Goal: Task Accomplishment & Management: Manage account settings

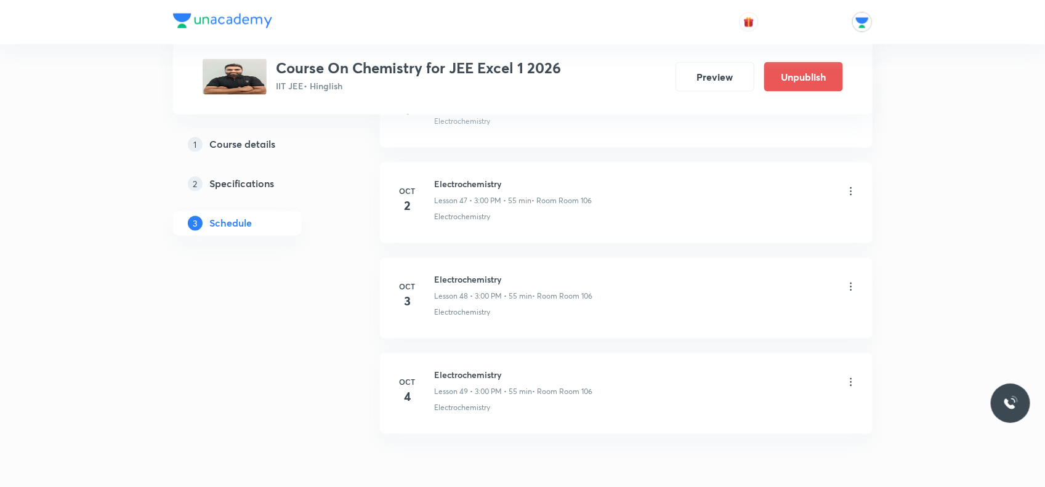
scroll to position [5038, 0]
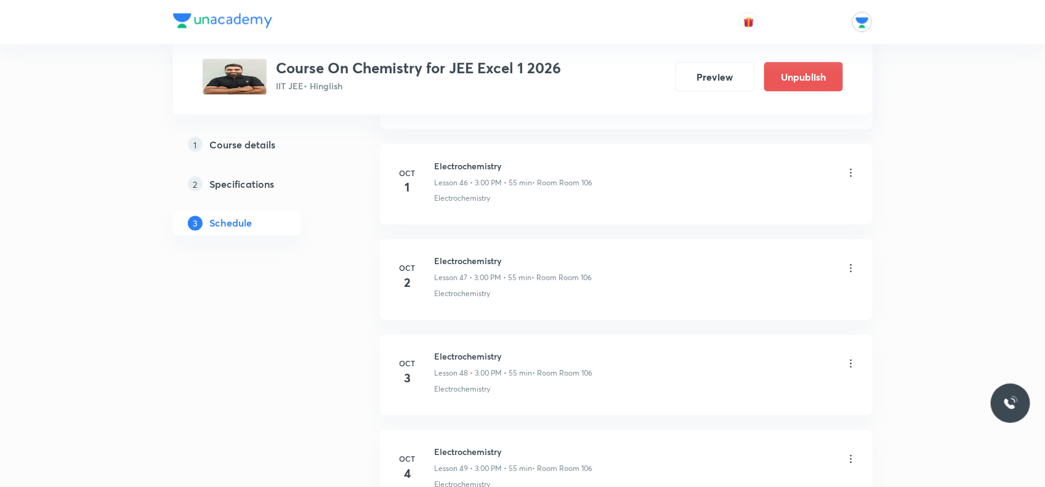
click at [851, 275] on icon at bounding box center [851, 268] width 12 height 12
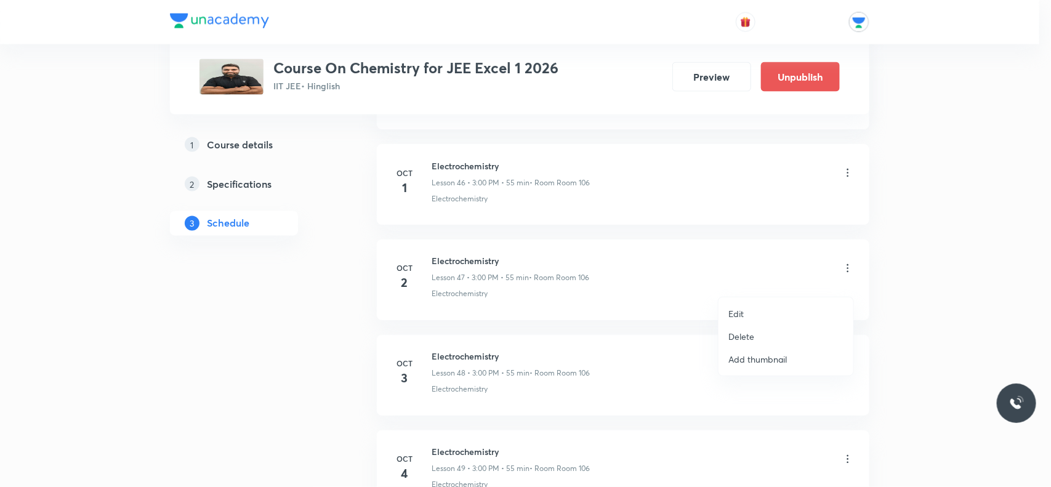
click at [754, 334] on li "Delete" at bounding box center [786, 336] width 135 height 23
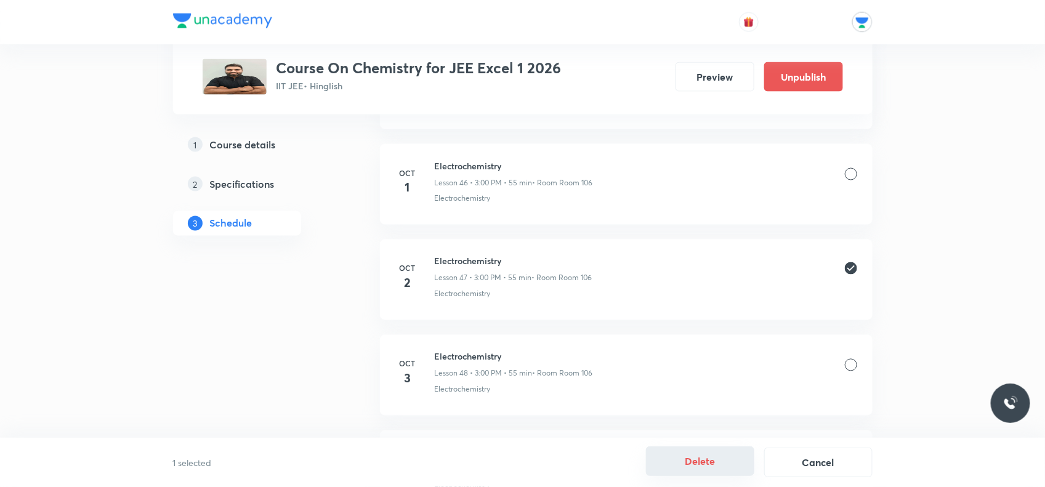
click at [706, 456] on button "Delete" at bounding box center [700, 461] width 108 height 30
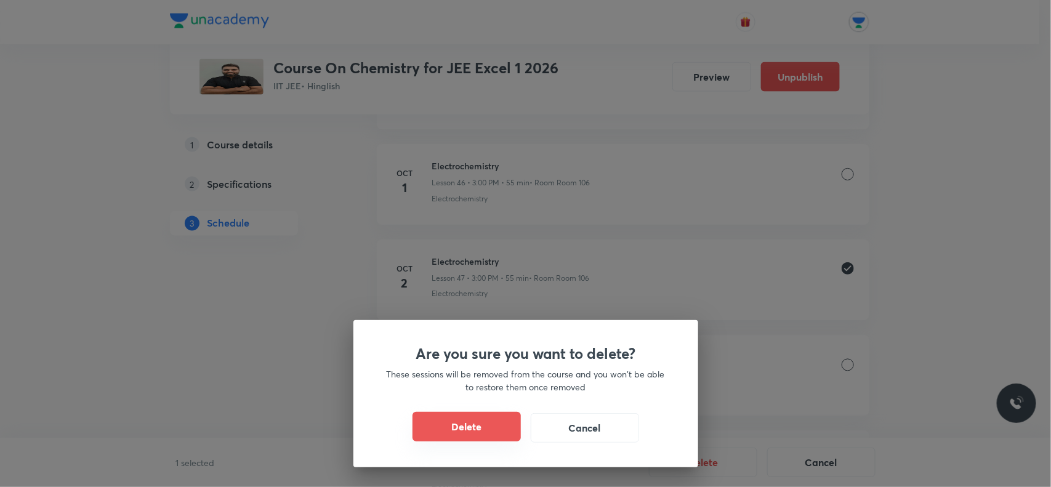
click at [506, 439] on button "Delete" at bounding box center [467, 427] width 108 height 30
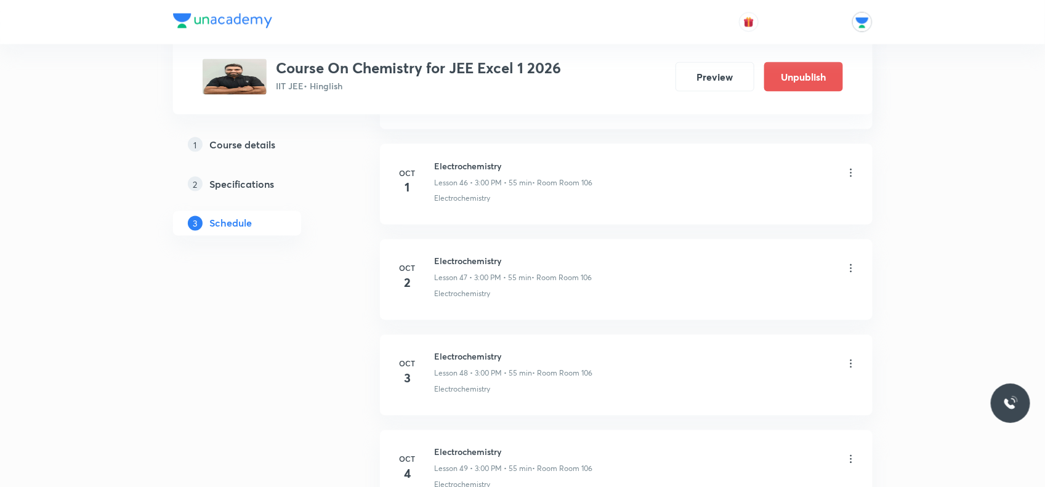
scroll to position [5095, 0]
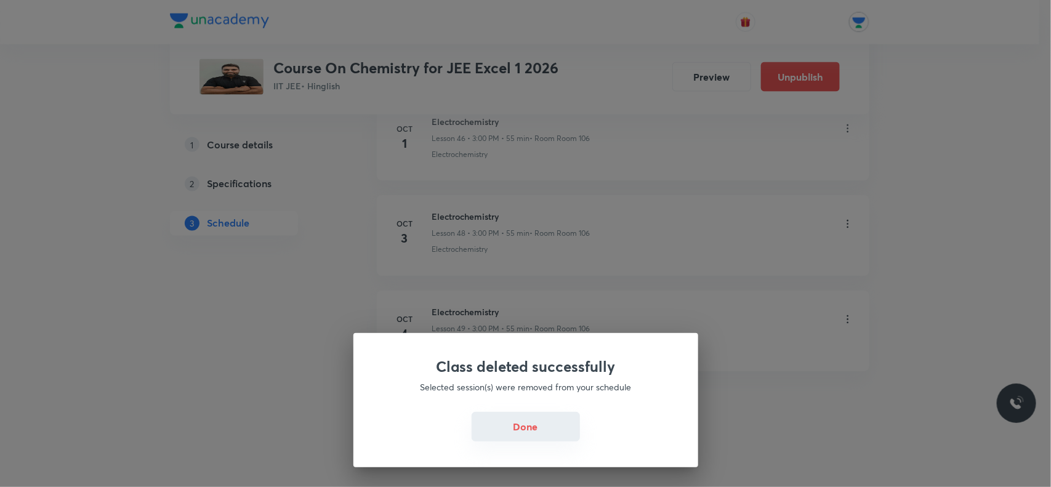
click at [522, 421] on button "Done" at bounding box center [526, 427] width 108 height 30
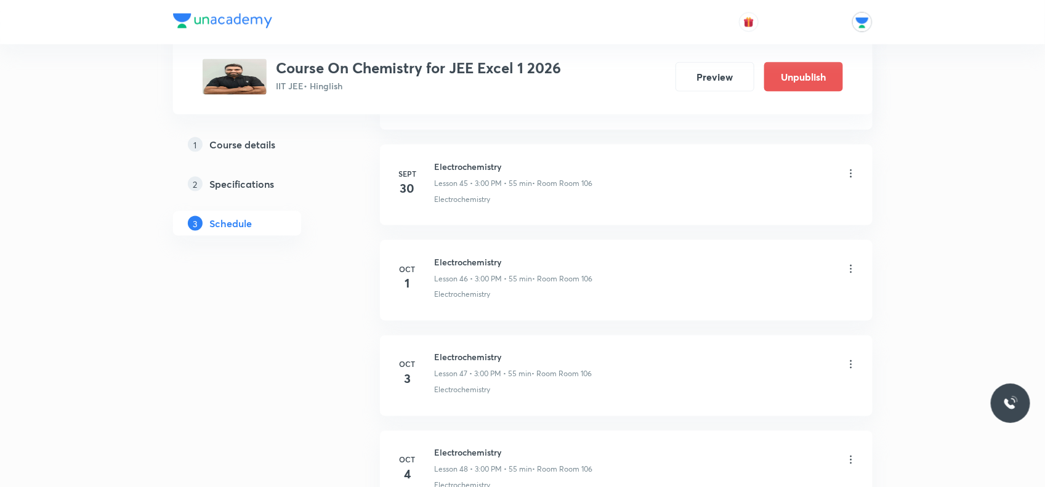
scroll to position [5019, 0]
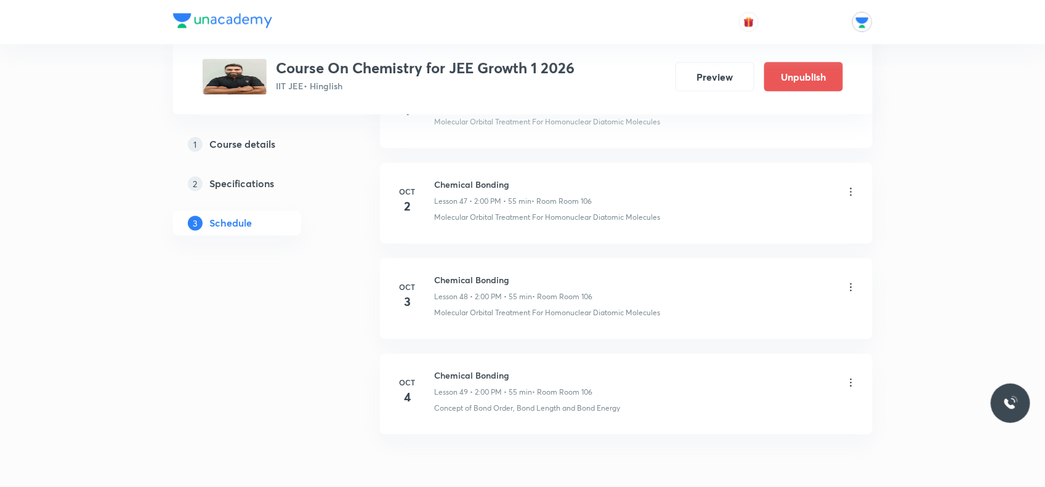
scroll to position [5038, 0]
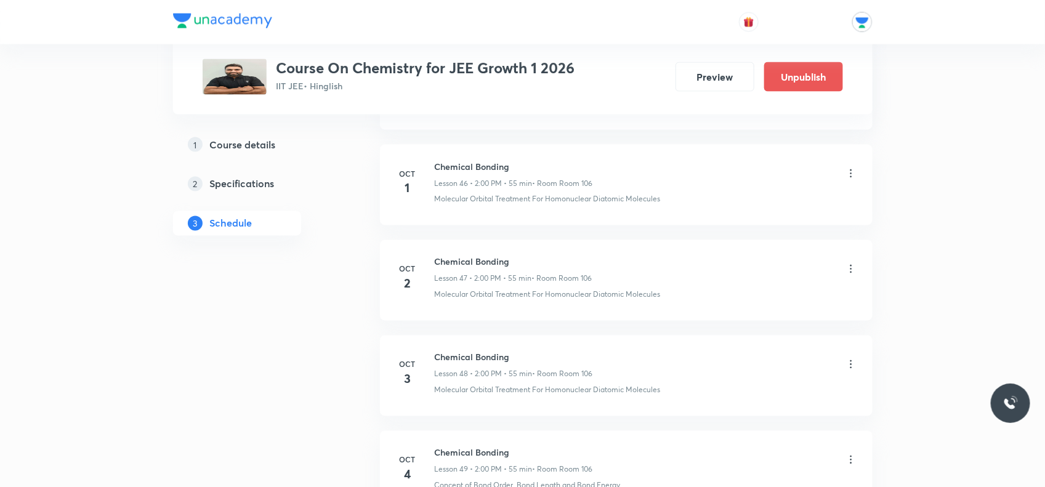
click at [851, 275] on icon at bounding box center [851, 269] width 12 height 12
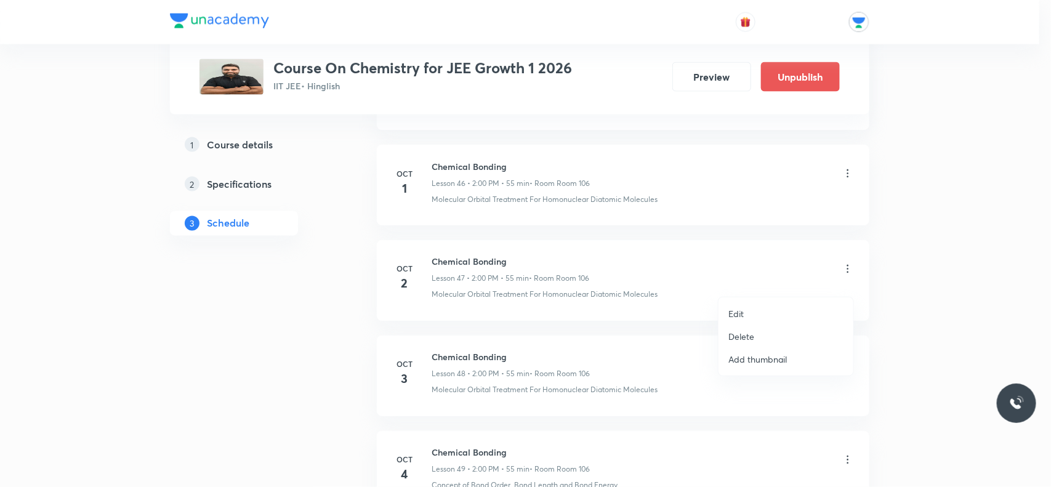
click at [762, 339] on li "Delete" at bounding box center [786, 336] width 135 height 23
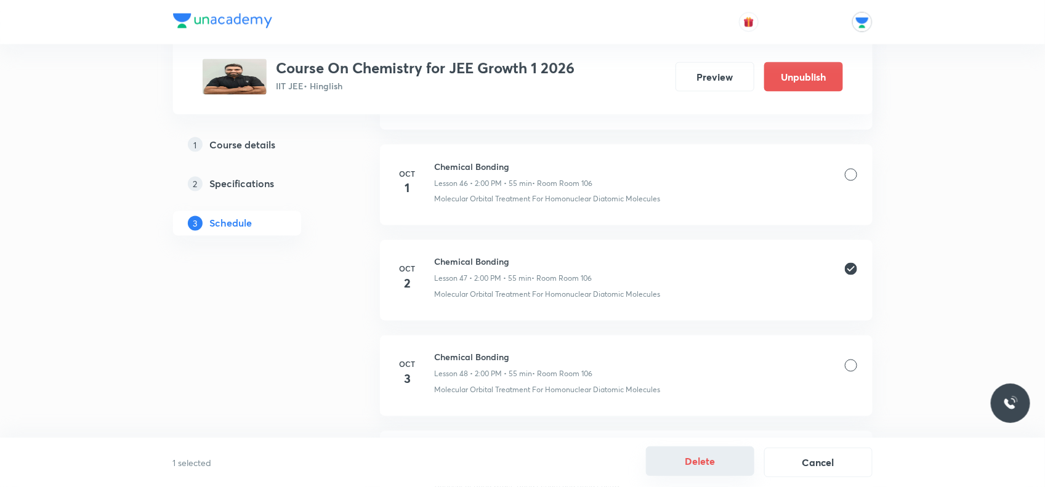
click at [678, 451] on button "Delete" at bounding box center [700, 461] width 108 height 30
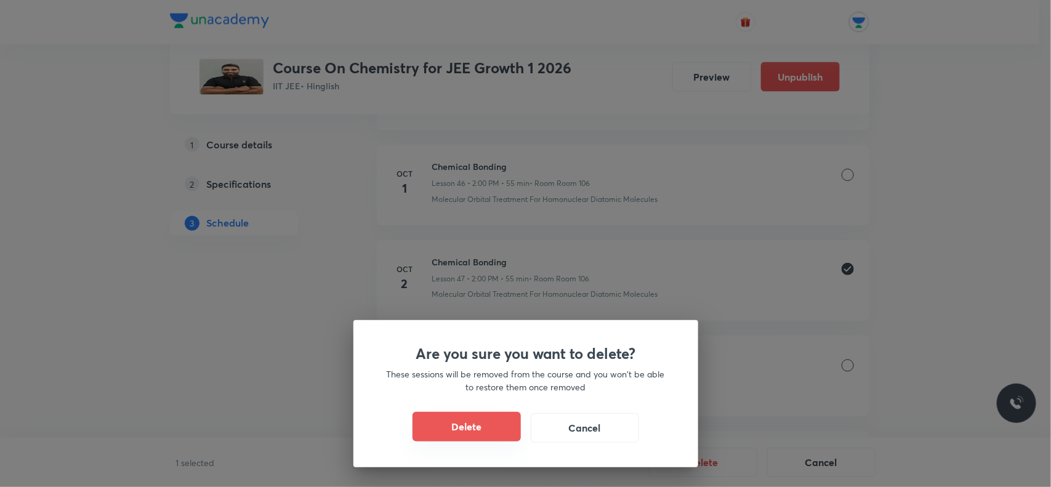
click at [478, 432] on button "Delete" at bounding box center [467, 427] width 108 height 30
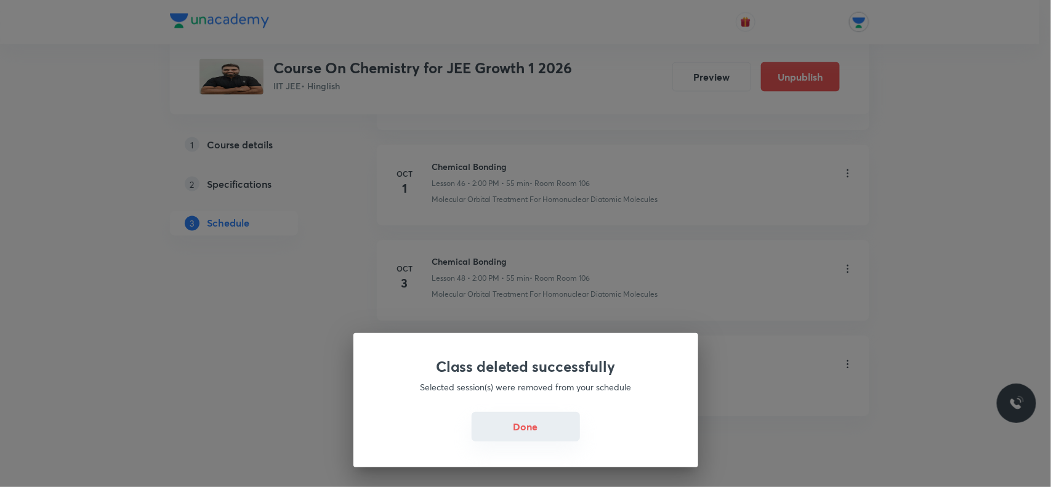
click at [555, 436] on button "Done" at bounding box center [526, 427] width 108 height 30
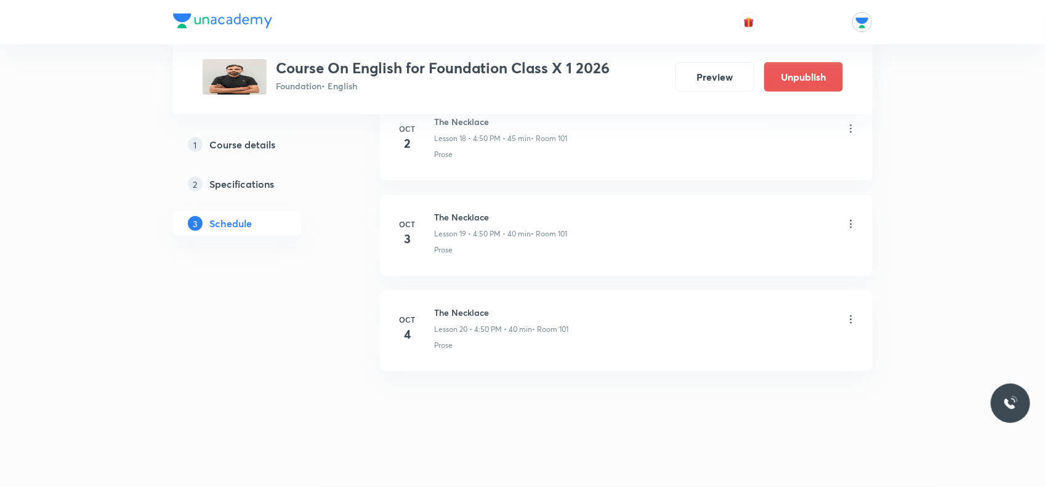
scroll to position [2262, 0]
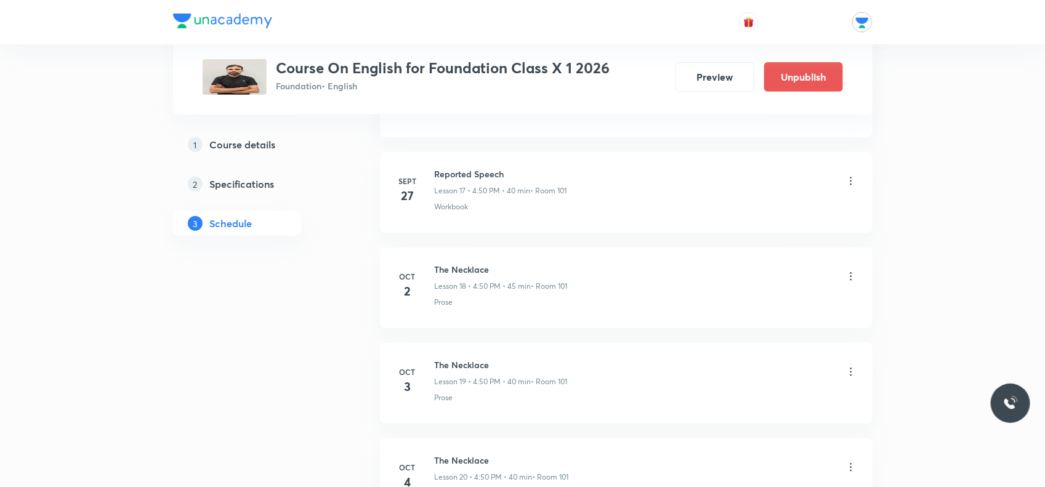
click at [852, 281] on icon at bounding box center [851, 276] width 12 height 12
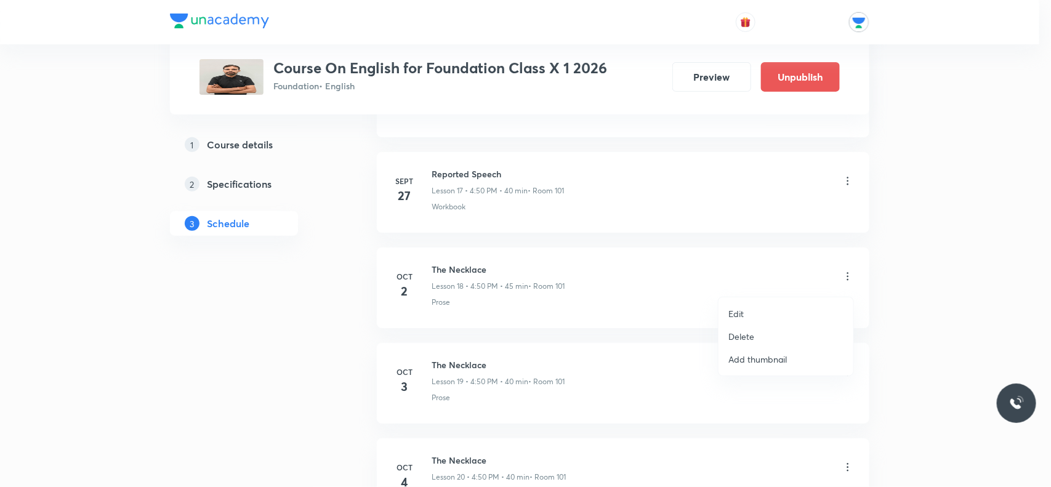
click at [770, 339] on li "Delete" at bounding box center [786, 336] width 135 height 23
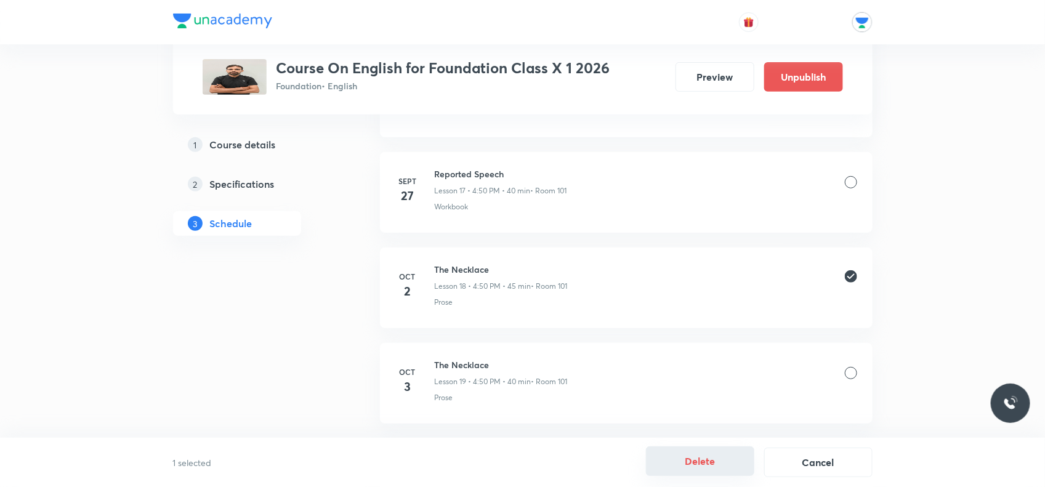
click at [722, 459] on button "Delete" at bounding box center [700, 461] width 108 height 30
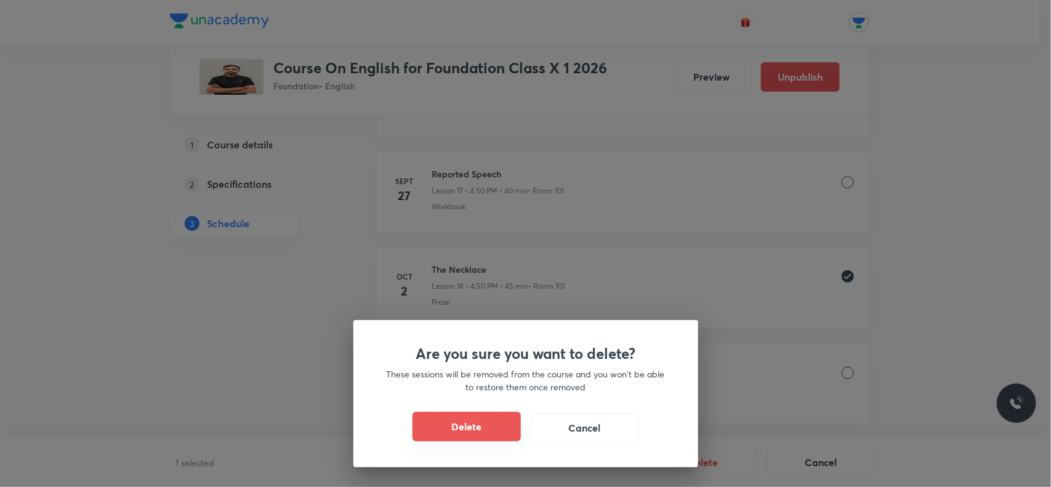
click at [482, 419] on button "Delete" at bounding box center [467, 427] width 108 height 30
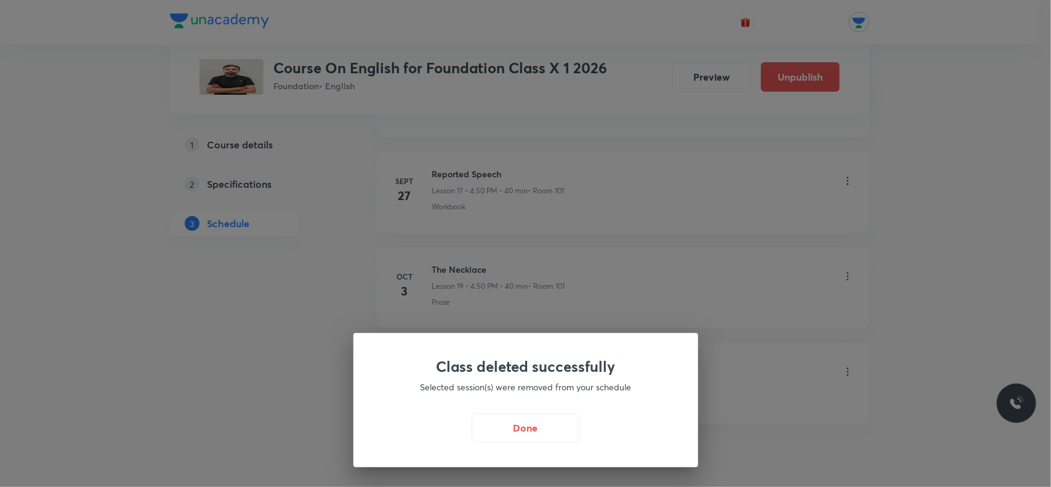
click at [930, 260] on div "Class deleted successfully Selected session(s) were removed from your schedule …" at bounding box center [525, 243] width 1051 height 487
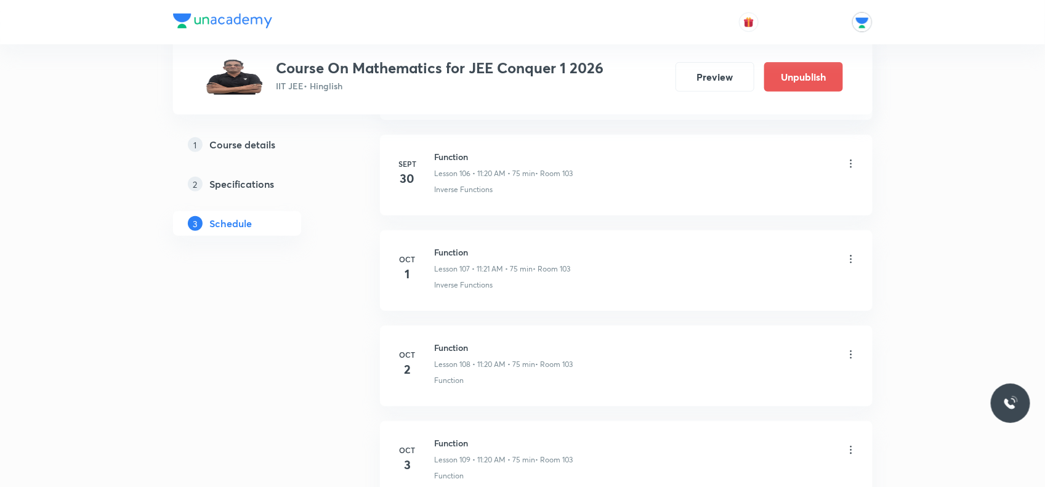
scroll to position [10962, 0]
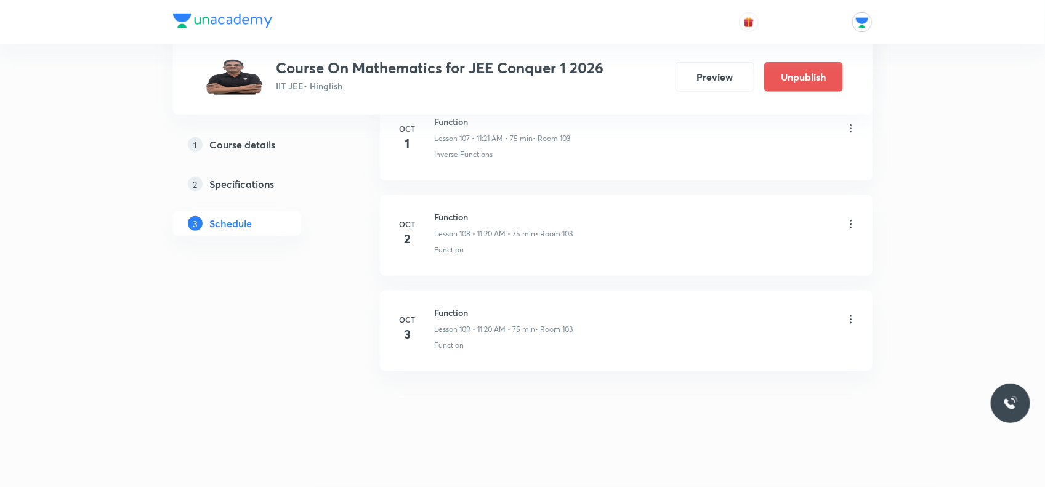
click at [849, 224] on icon at bounding box center [851, 224] width 12 height 12
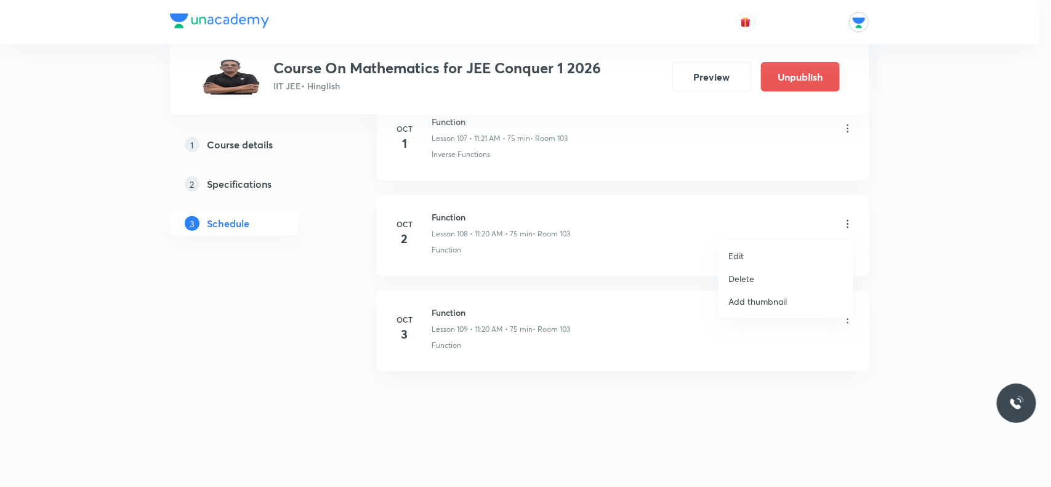
click at [749, 278] on p "Delete" at bounding box center [741, 278] width 26 height 13
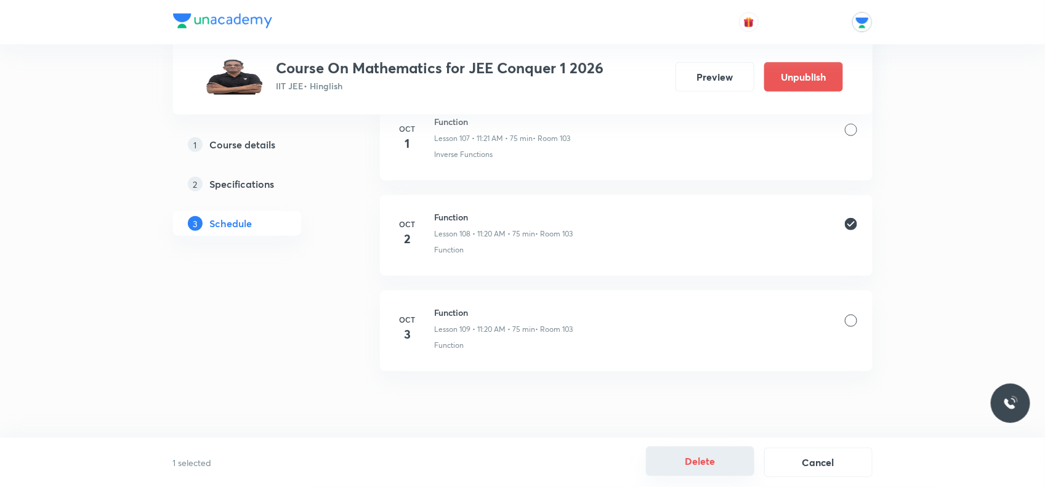
click at [693, 447] on button "Delete" at bounding box center [700, 461] width 108 height 30
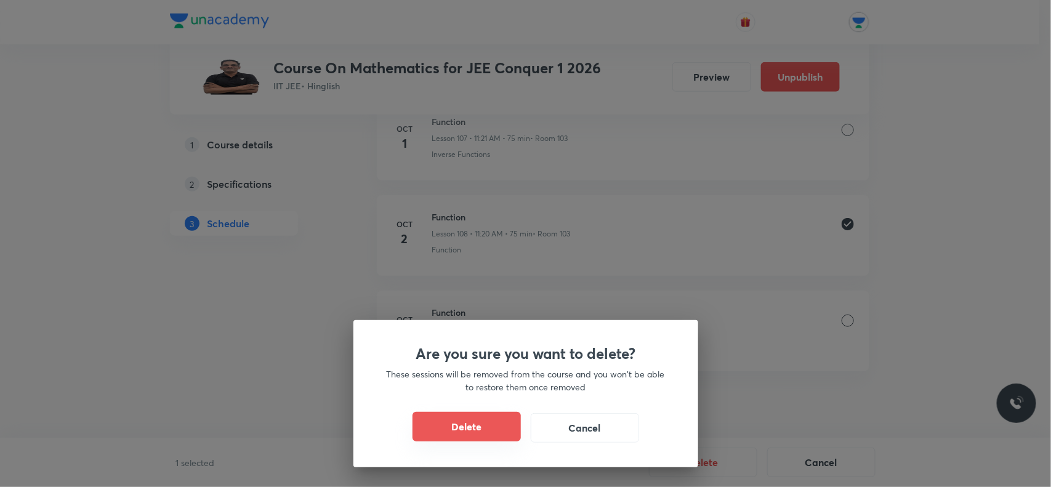
click at [509, 432] on button "Delete" at bounding box center [467, 427] width 108 height 30
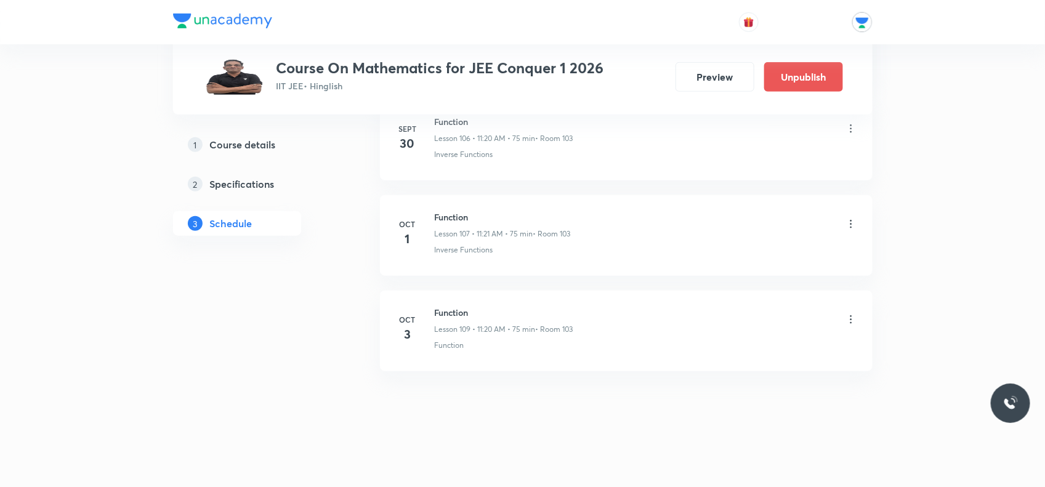
scroll to position [10866, 0]
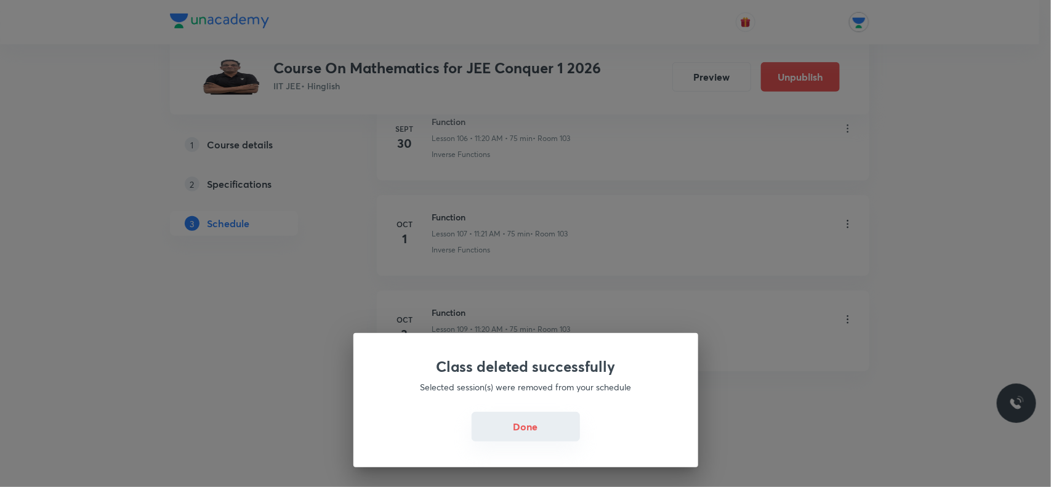
click at [520, 429] on button "Done" at bounding box center [526, 427] width 108 height 30
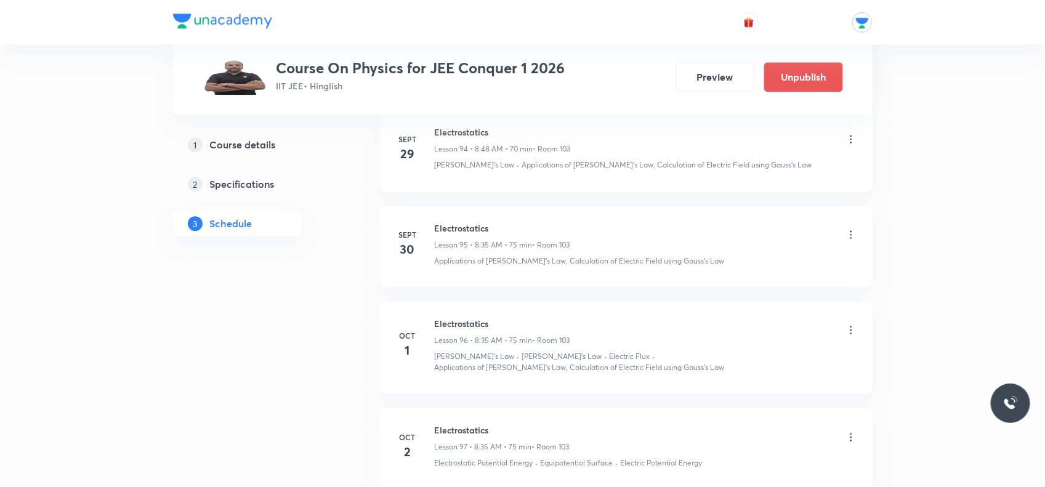
scroll to position [9915, 0]
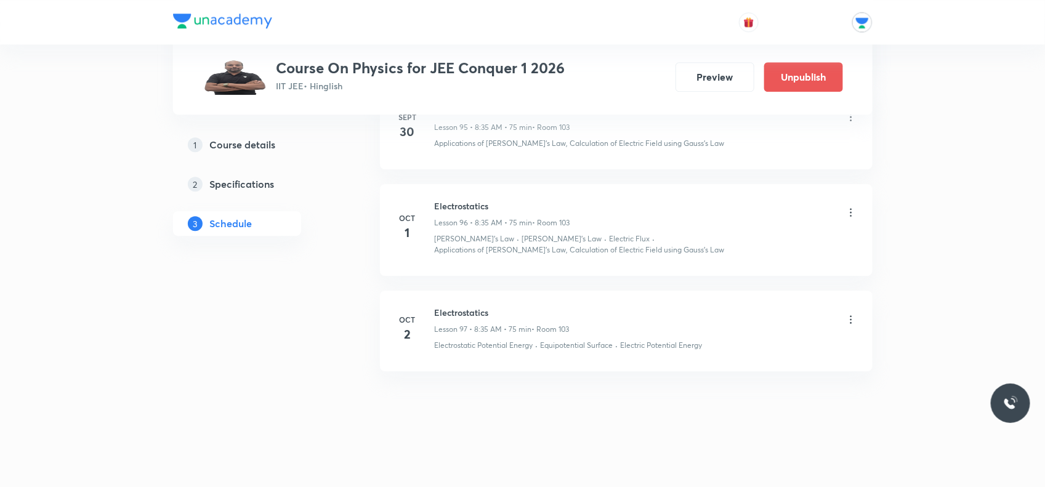
click at [847, 318] on icon at bounding box center [851, 319] width 12 height 12
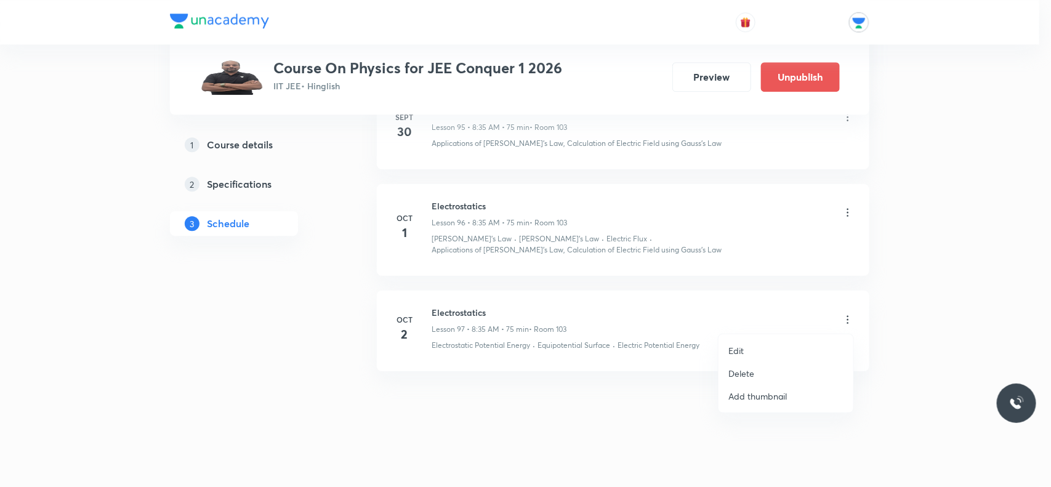
click at [736, 374] on p "Delete" at bounding box center [741, 373] width 26 height 13
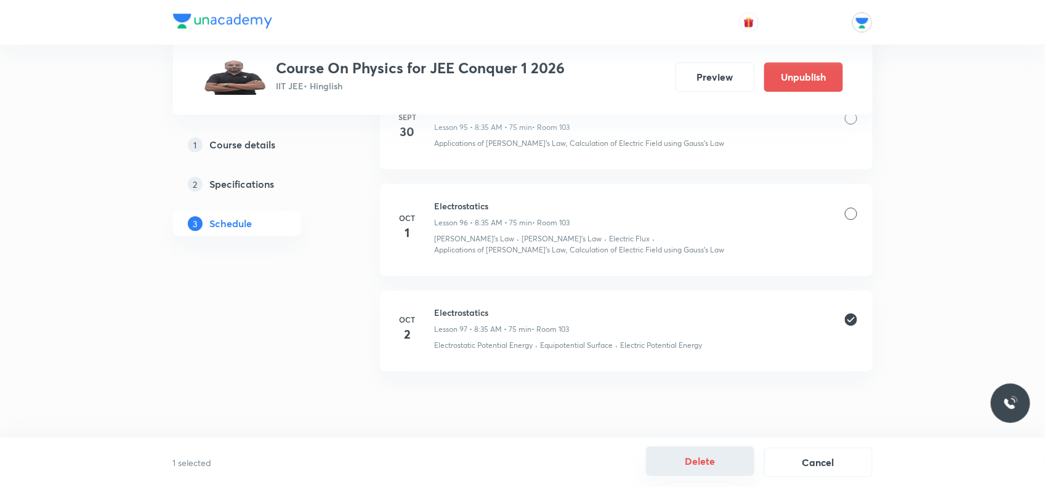
click at [716, 458] on button "Delete" at bounding box center [700, 461] width 108 height 30
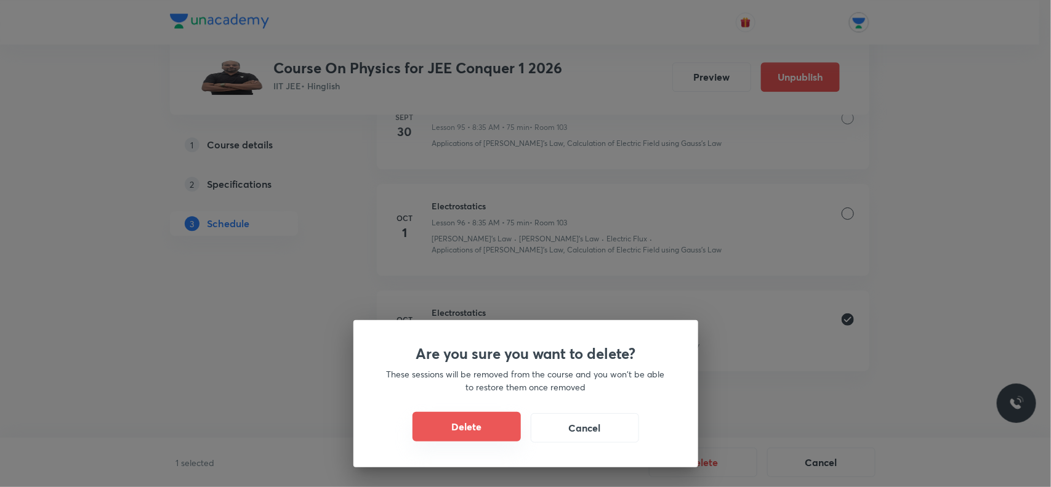
click at [497, 422] on button "Delete" at bounding box center [467, 427] width 108 height 30
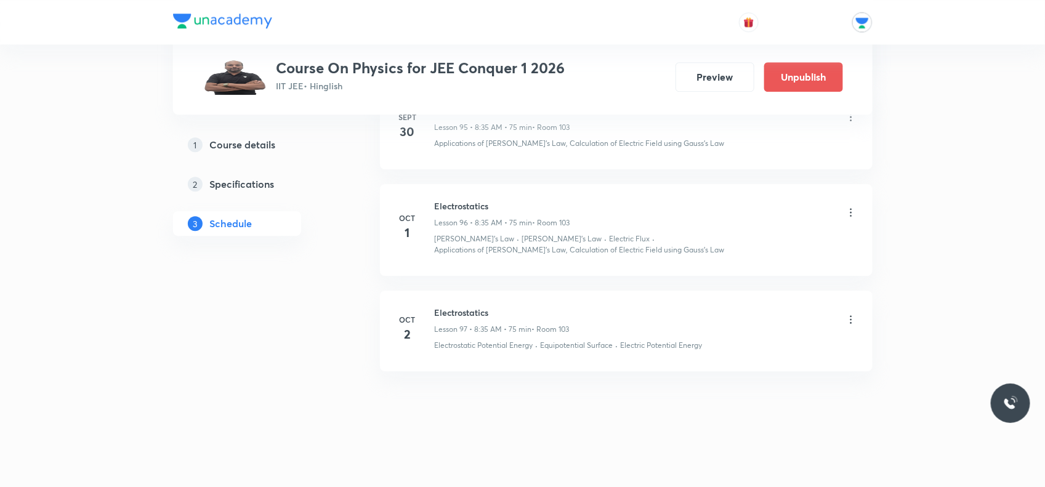
scroll to position [9819, 0]
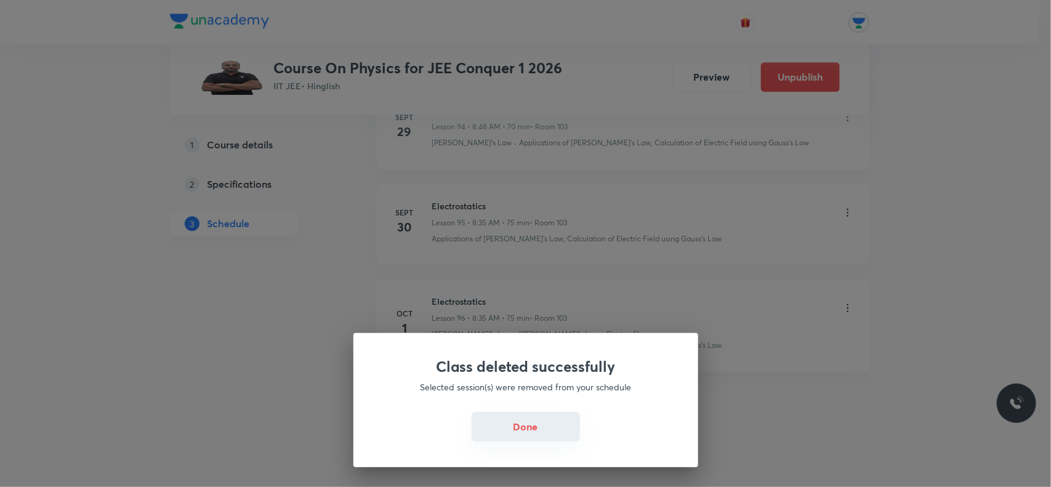
click at [527, 438] on button "Done" at bounding box center [526, 427] width 108 height 30
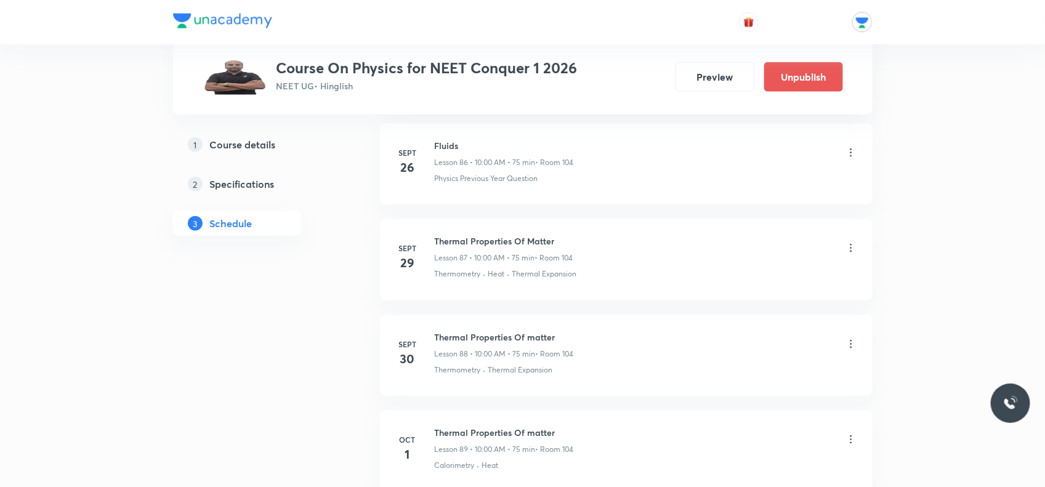
scroll to position [9164, 0]
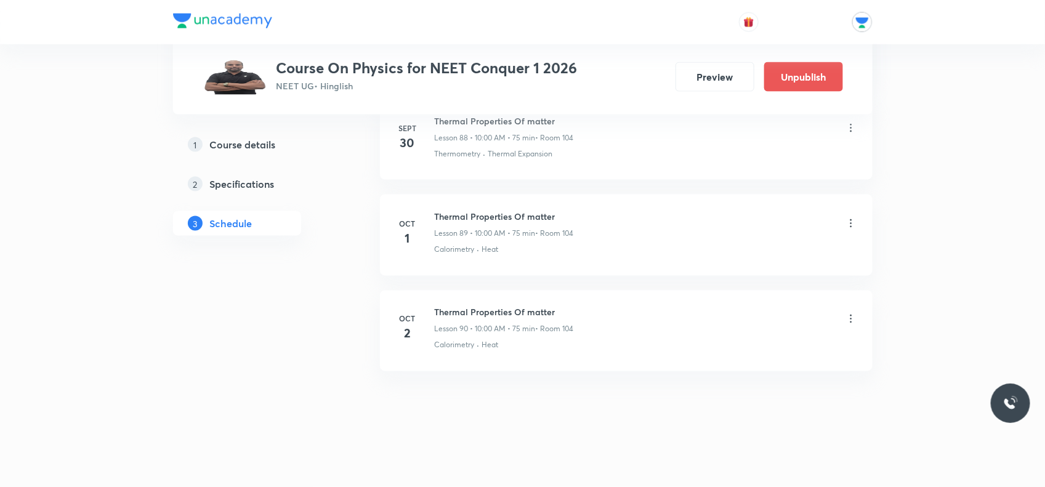
click at [848, 317] on icon at bounding box center [851, 319] width 12 height 12
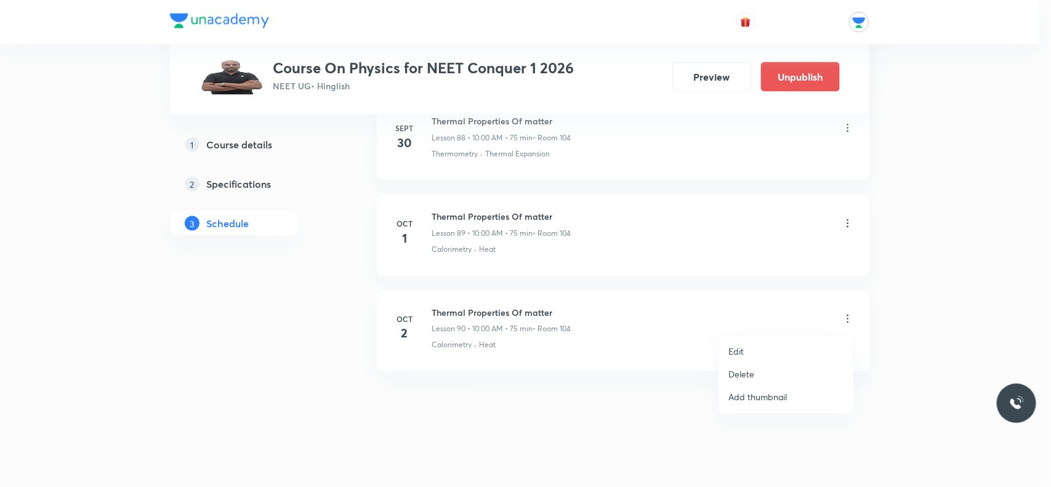
click at [746, 374] on p "Delete" at bounding box center [741, 374] width 26 height 13
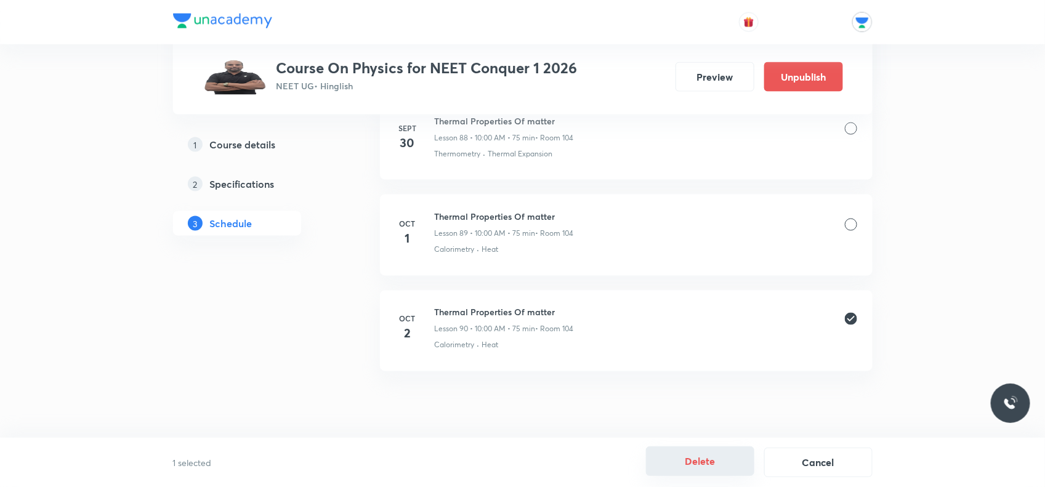
click at [703, 464] on button "Delete" at bounding box center [700, 461] width 108 height 30
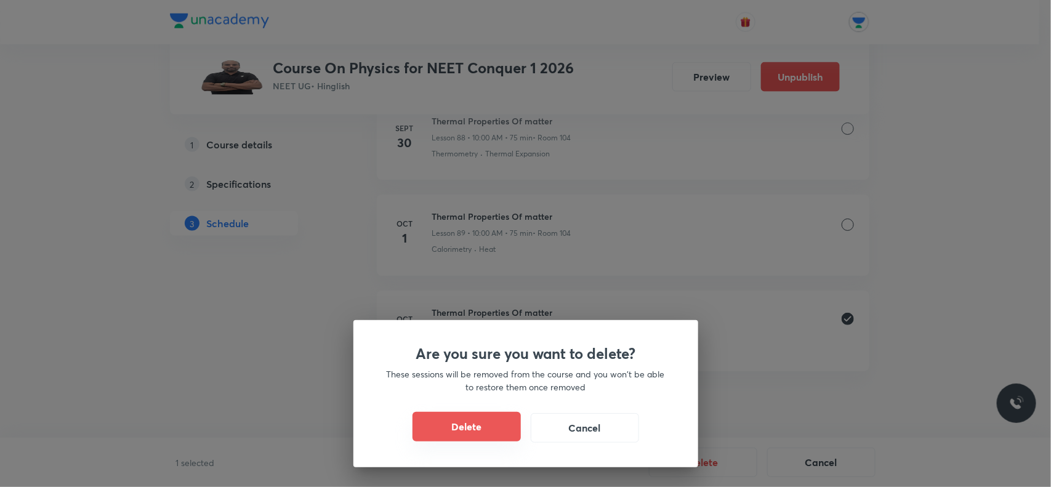
click at [479, 432] on button "Delete" at bounding box center [467, 427] width 108 height 30
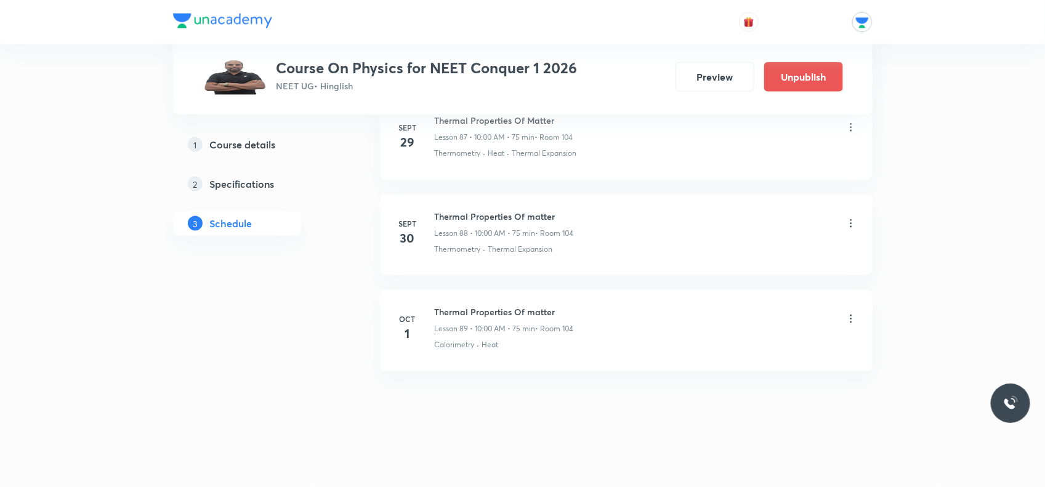
scroll to position [9068, 0]
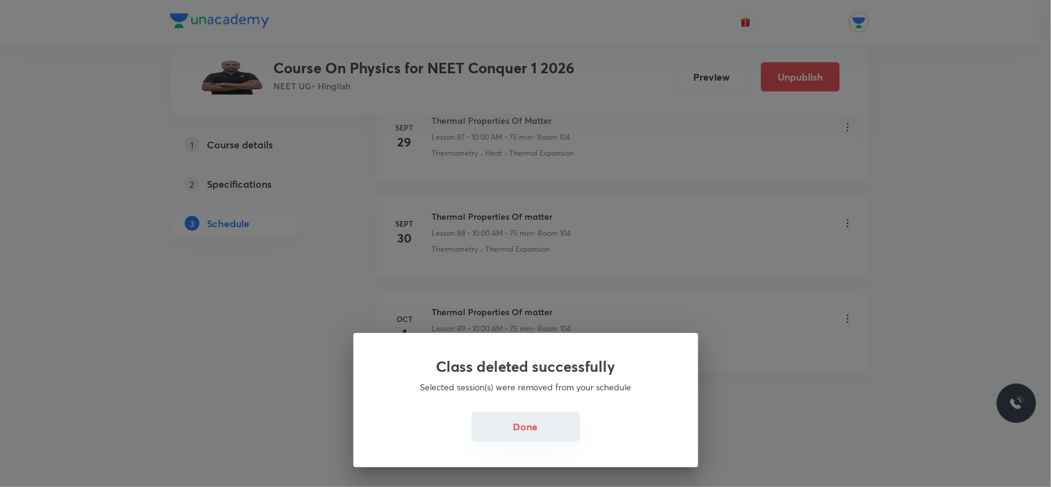
click at [556, 419] on button "Done" at bounding box center [526, 427] width 108 height 30
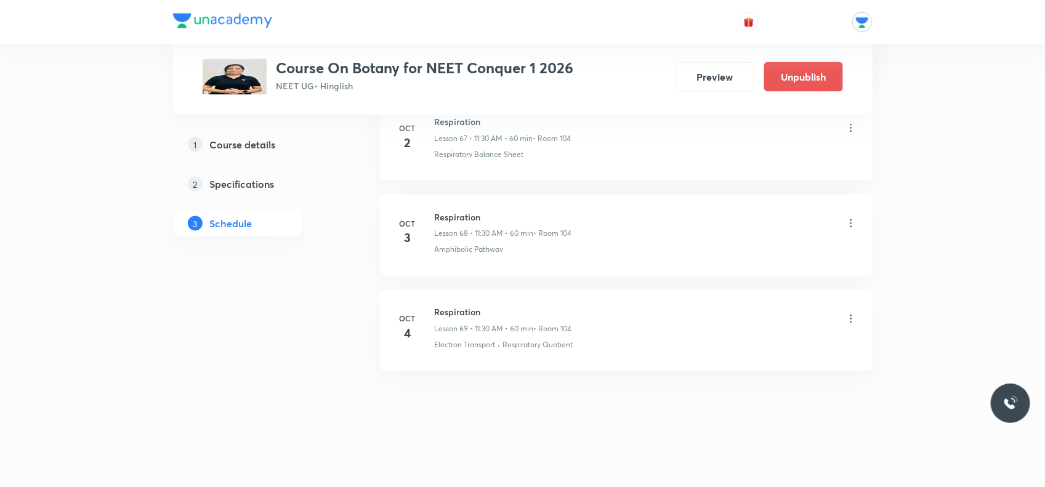
scroll to position [6952, 0]
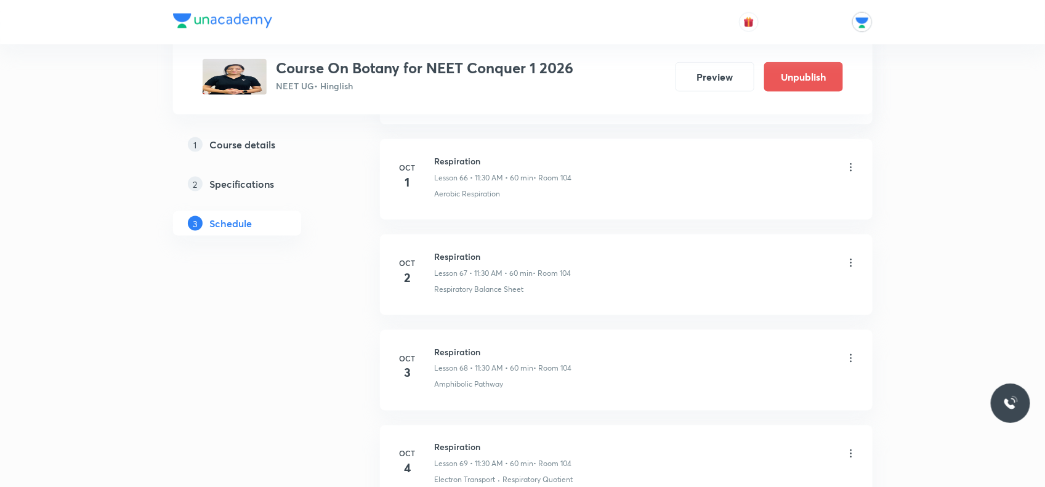
click at [850, 269] on icon at bounding box center [851, 263] width 12 height 12
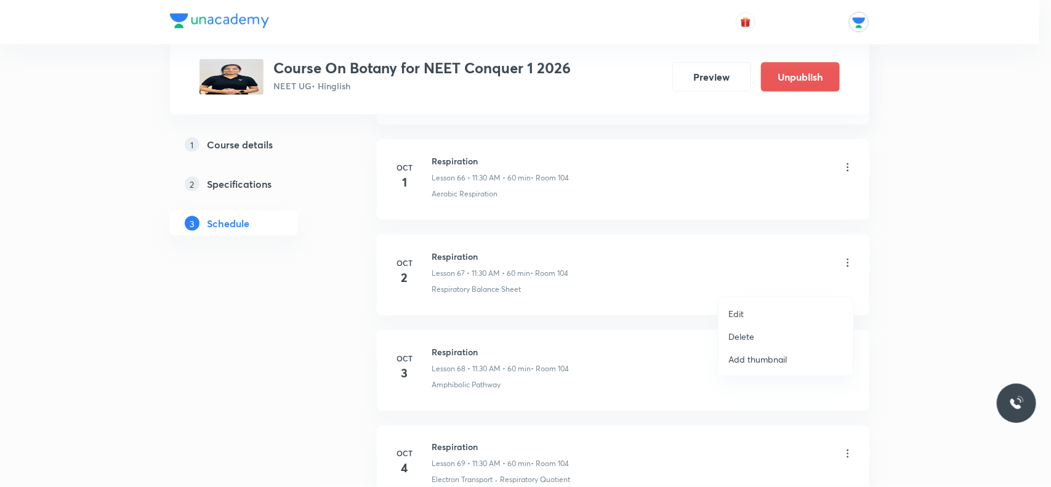
click at [746, 333] on p "Delete" at bounding box center [741, 336] width 26 height 13
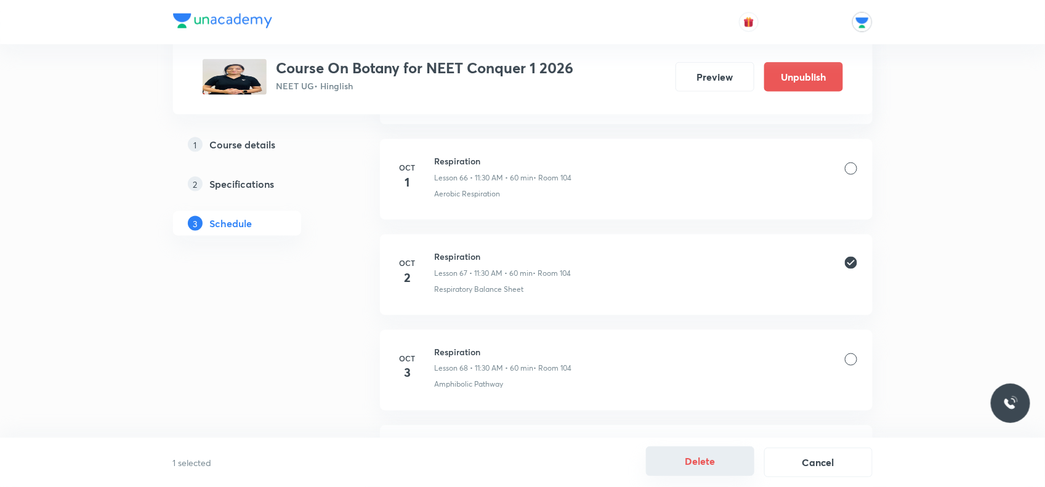
click at [672, 466] on button "Delete" at bounding box center [700, 461] width 108 height 30
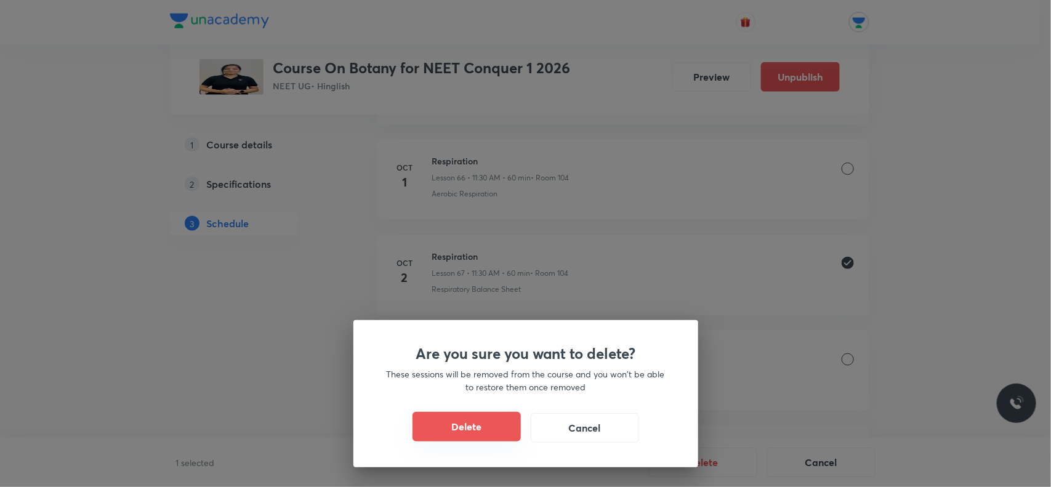
click at [466, 421] on button "Delete" at bounding box center [467, 427] width 108 height 30
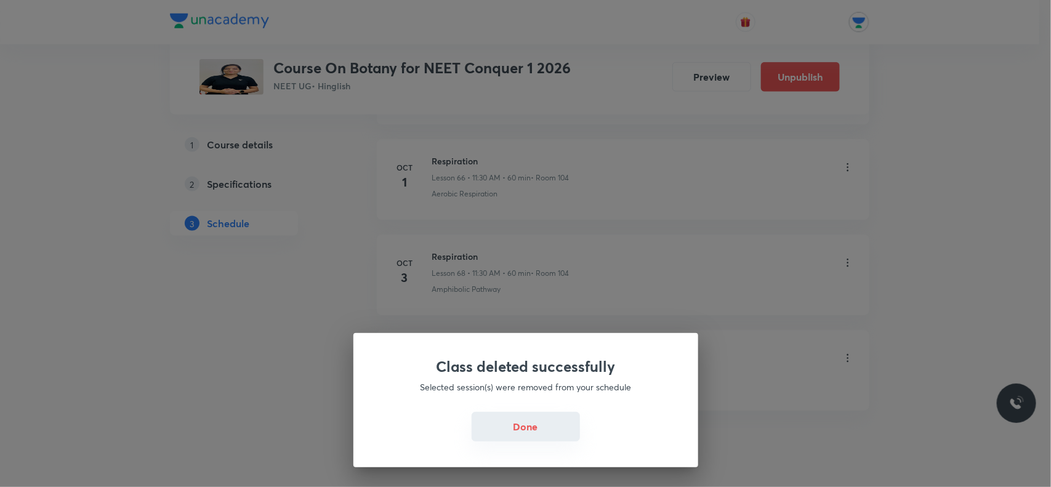
click at [524, 417] on button "Done" at bounding box center [526, 427] width 108 height 30
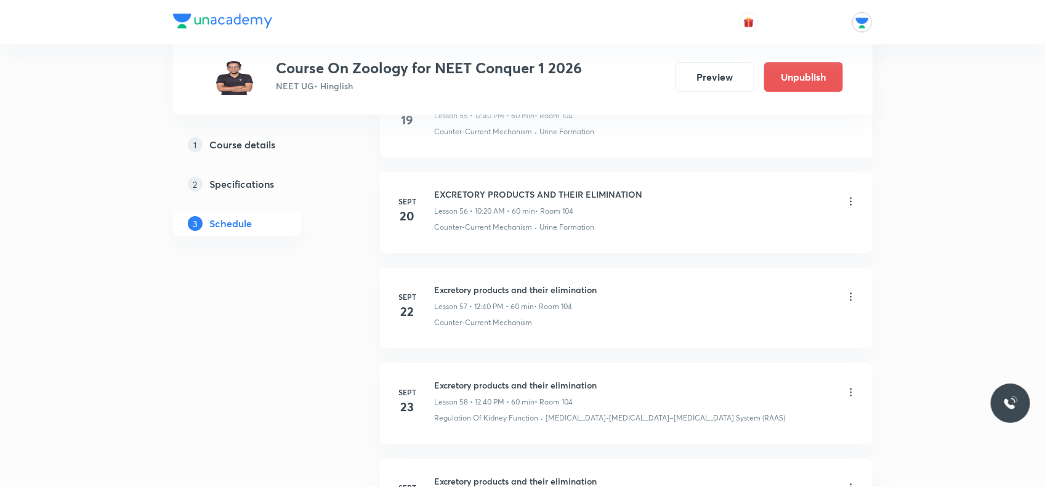
scroll to position [6534, 0]
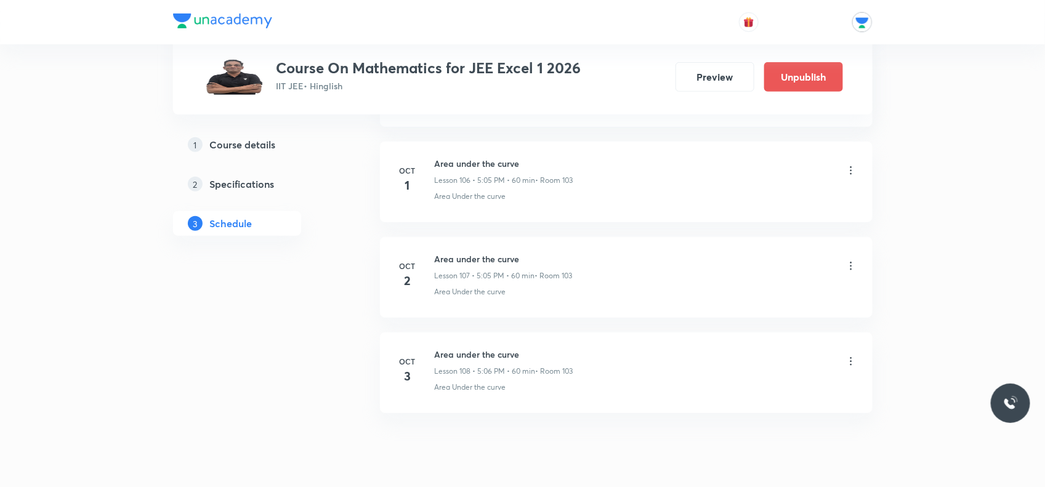
scroll to position [10842, 0]
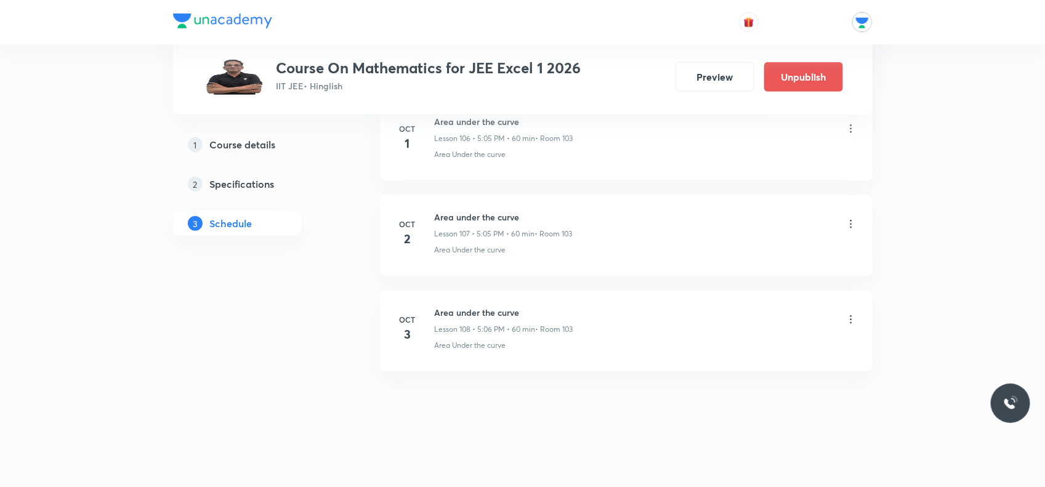
click at [850, 222] on icon at bounding box center [851, 224] width 2 height 8
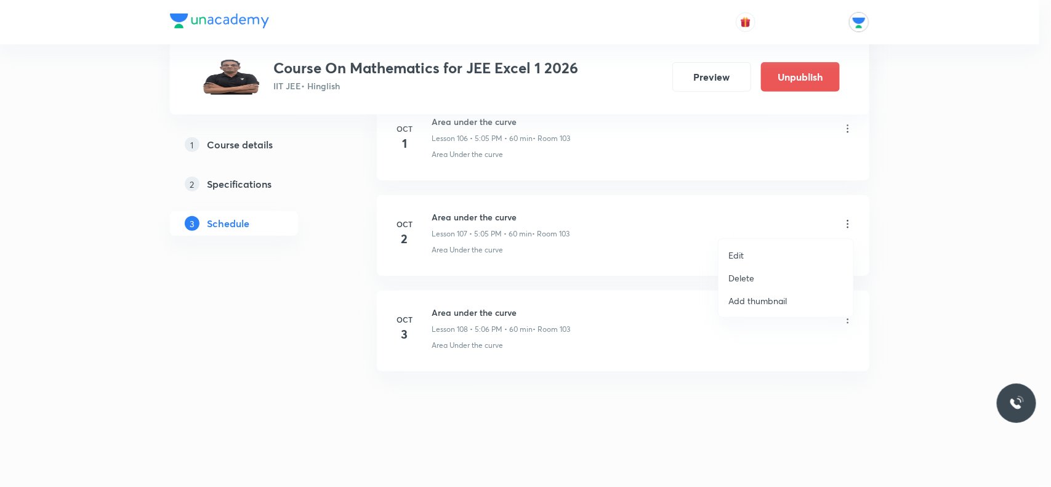
click at [748, 274] on p "Delete" at bounding box center [741, 278] width 26 height 13
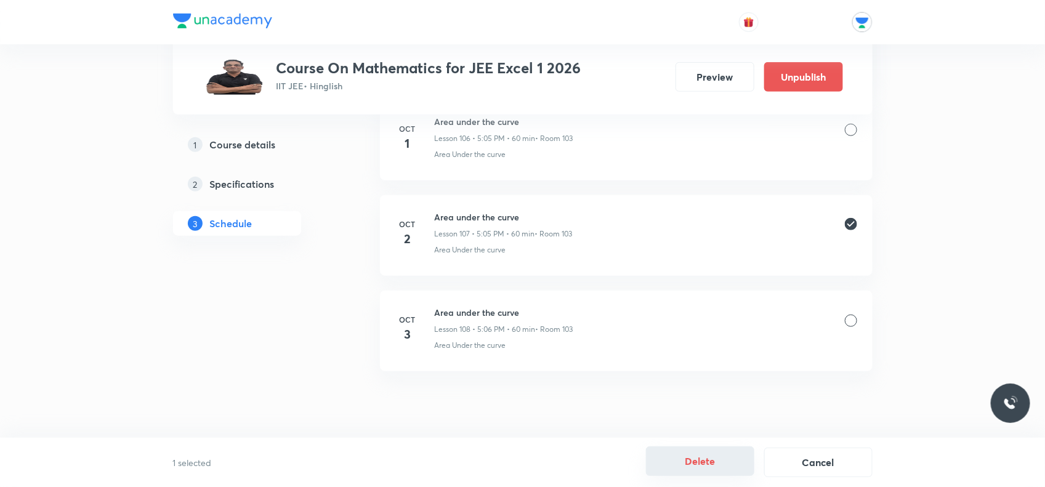
click at [685, 459] on button "Delete" at bounding box center [700, 461] width 108 height 30
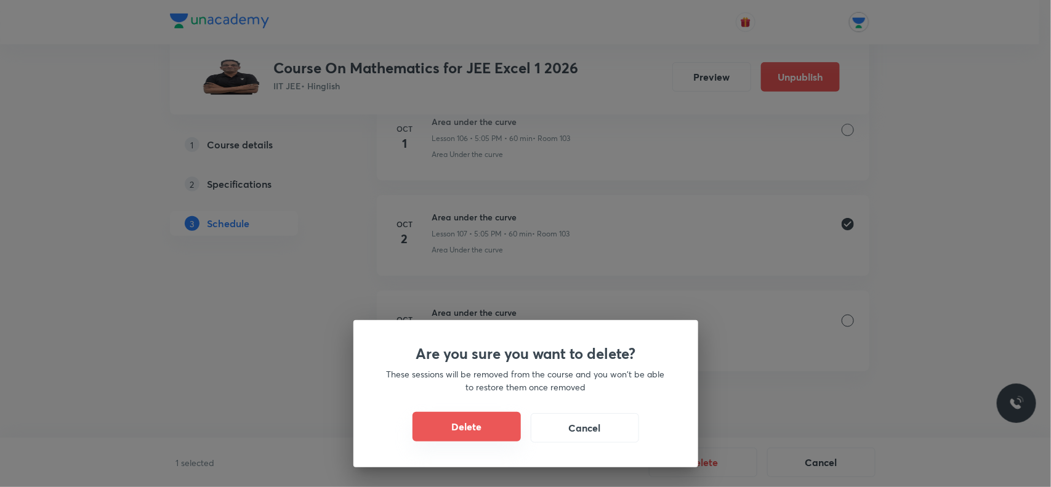
click at [478, 417] on button "Delete" at bounding box center [467, 427] width 108 height 30
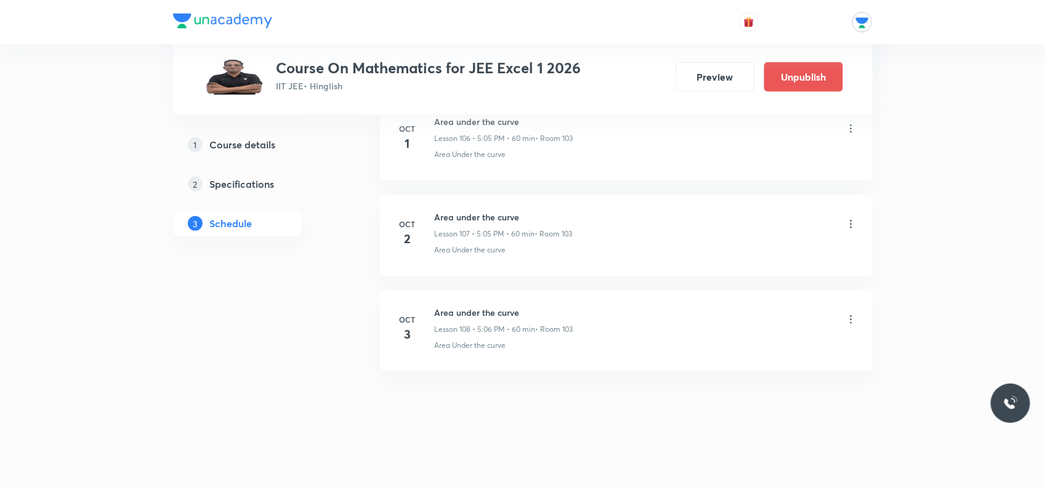
scroll to position [10746, 0]
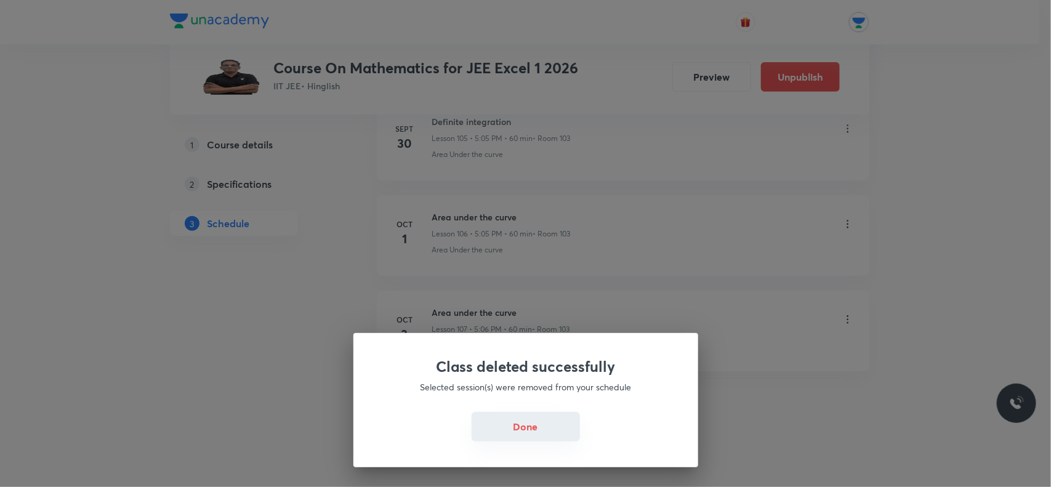
click at [543, 442] on div "Done" at bounding box center [526, 428] width 286 height 30
click at [538, 435] on button "Done" at bounding box center [526, 427] width 108 height 30
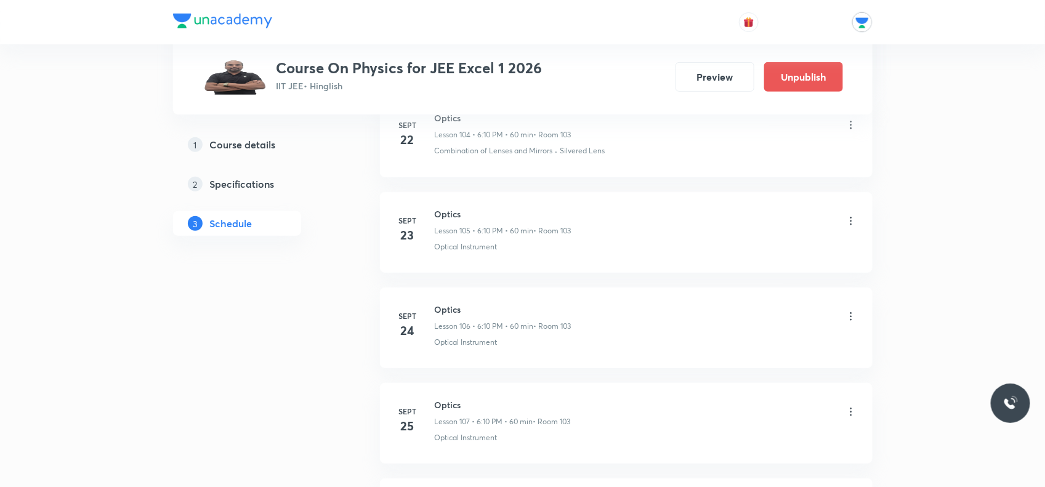
scroll to position [11281, 0]
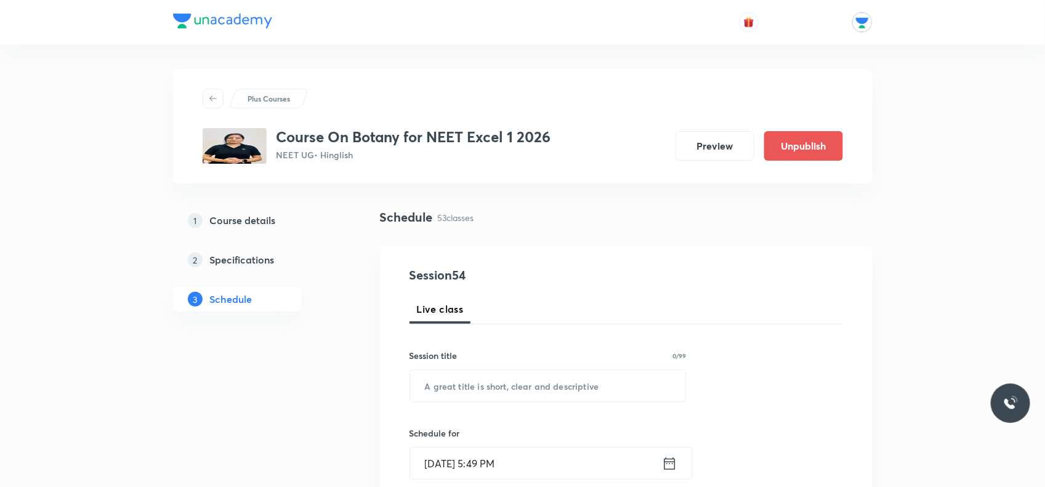
drag, startPoint x: 0, startPoint y: 0, endPoint x: 302, endPoint y: 291, distance: 418.9
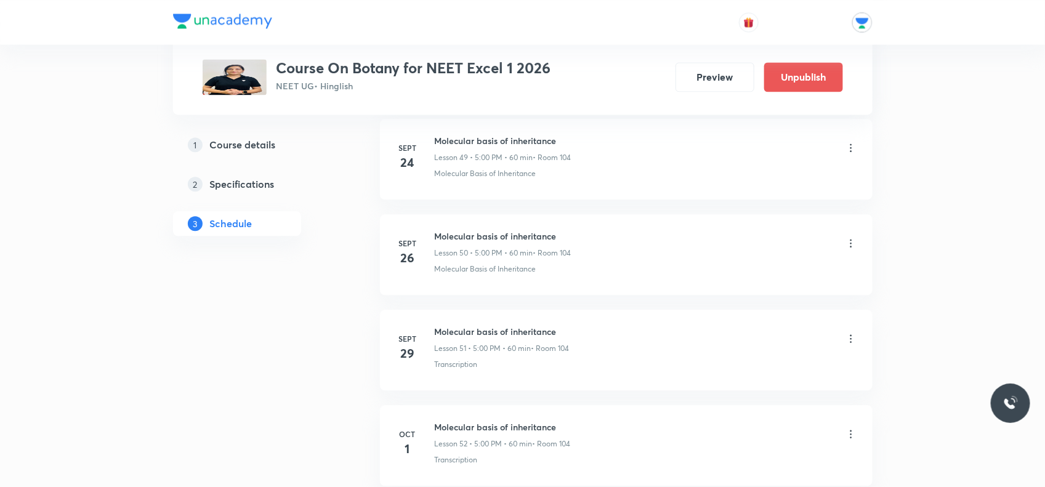
scroll to position [5573, 0]
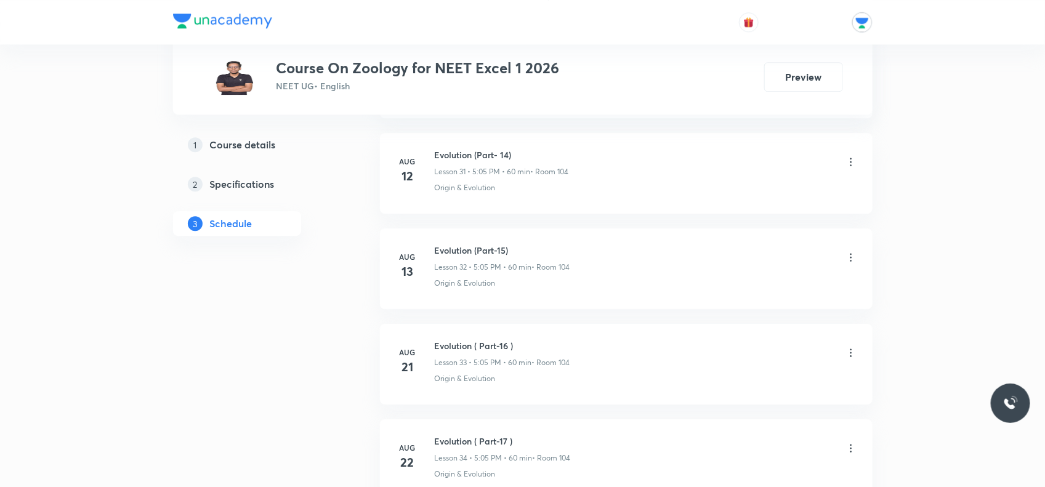
scroll to position [4043, 0]
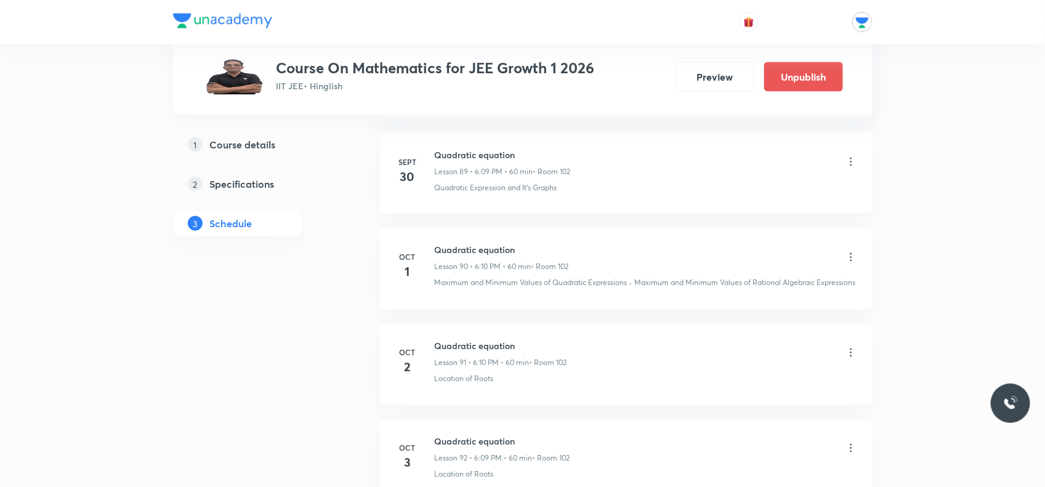
scroll to position [9320, 0]
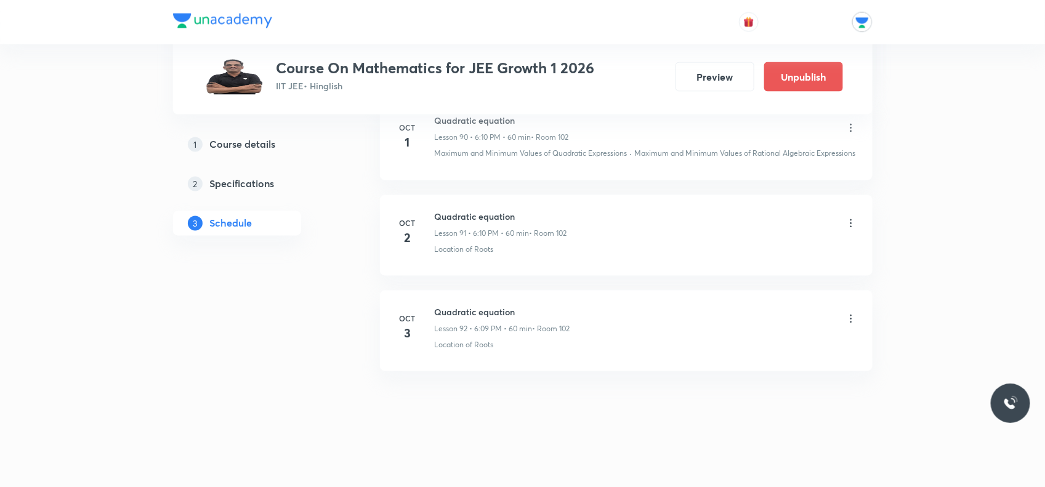
click at [849, 222] on icon at bounding box center [851, 223] width 12 height 12
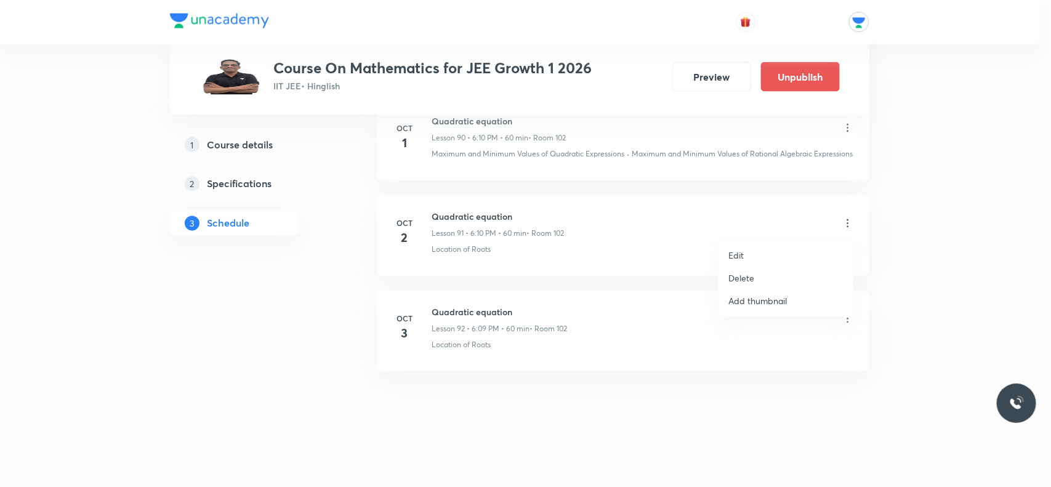
click at [784, 275] on li "Delete" at bounding box center [786, 278] width 135 height 23
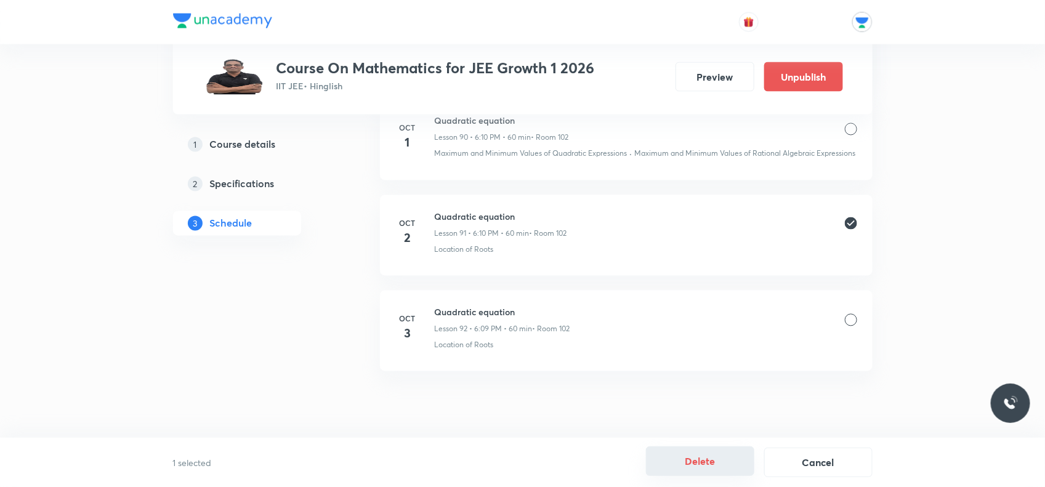
click at [673, 466] on button "Delete" at bounding box center [700, 461] width 108 height 30
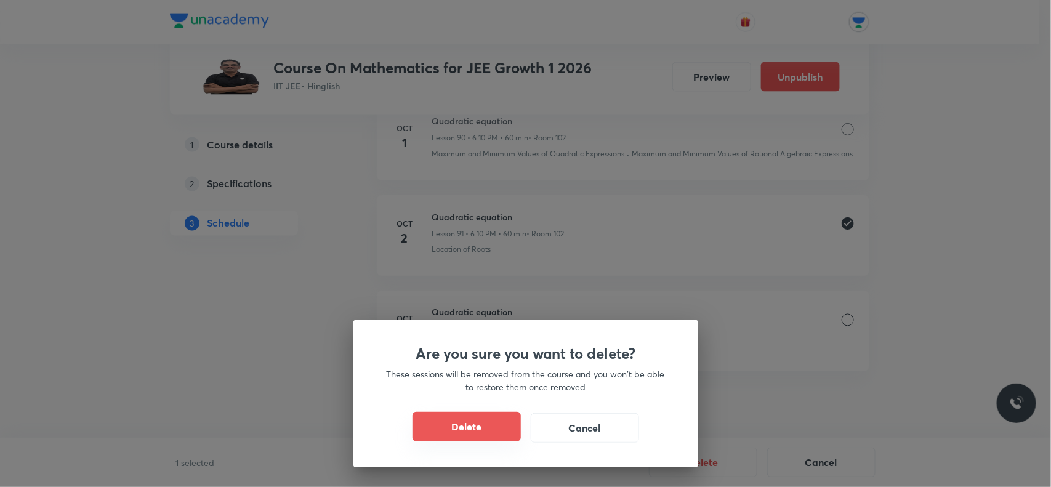
click at [501, 427] on button "Delete" at bounding box center [467, 427] width 108 height 30
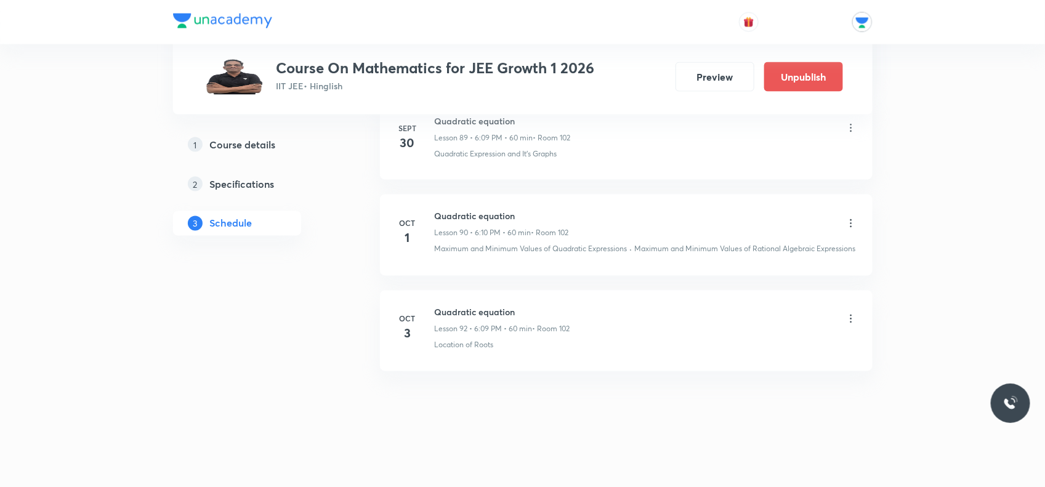
scroll to position [9224, 0]
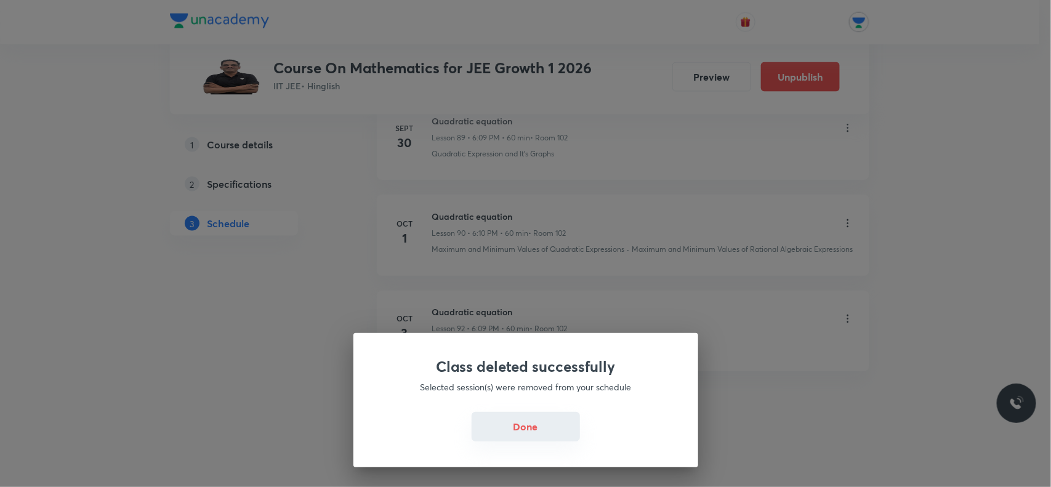
click at [528, 438] on button "Done" at bounding box center [526, 427] width 108 height 30
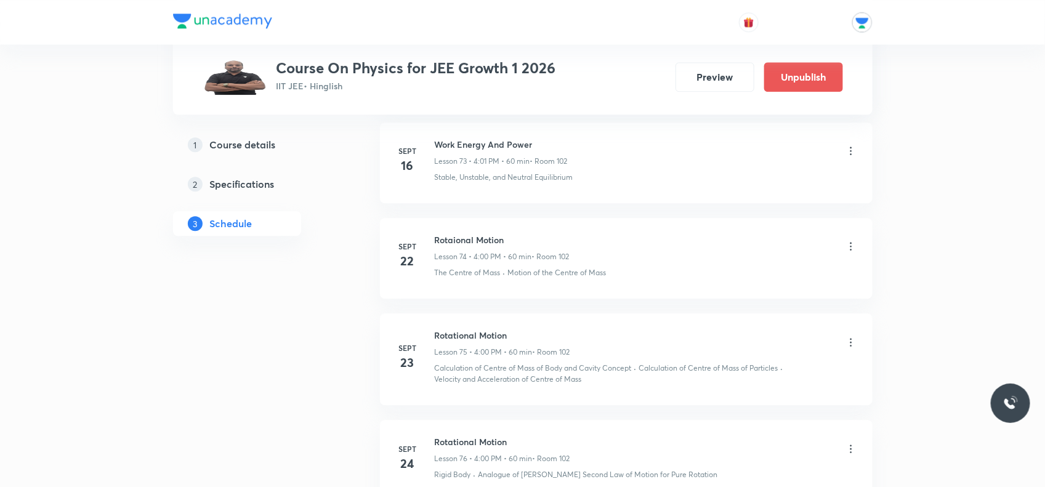
scroll to position [8557, 0]
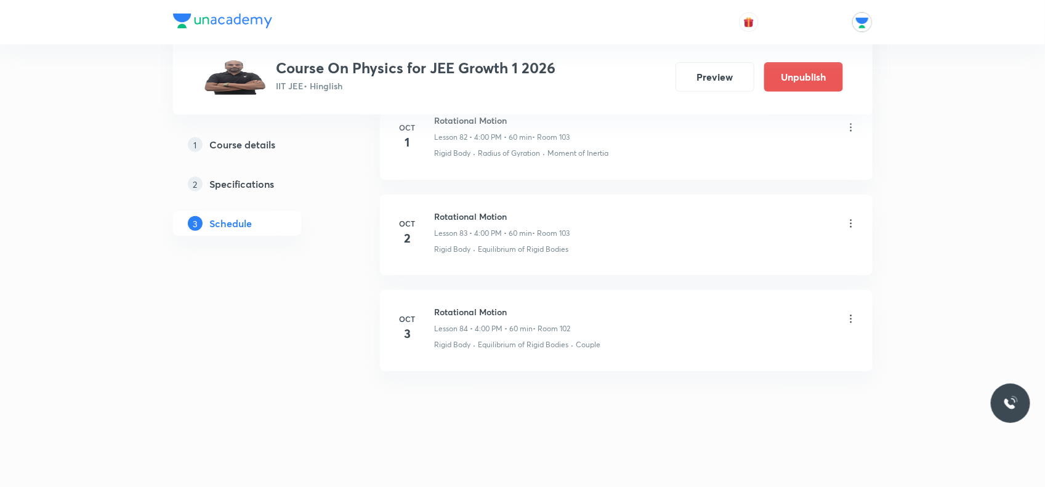
click at [850, 223] on icon at bounding box center [851, 223] width 12 height 12
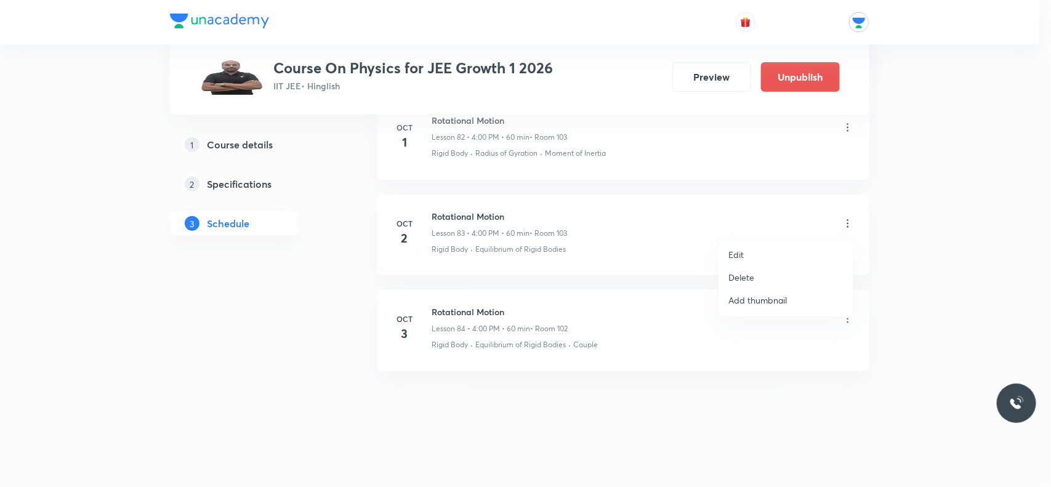
click at [747, 276] on p "Delete" at bounding box center [741, 277] width 26 height 13
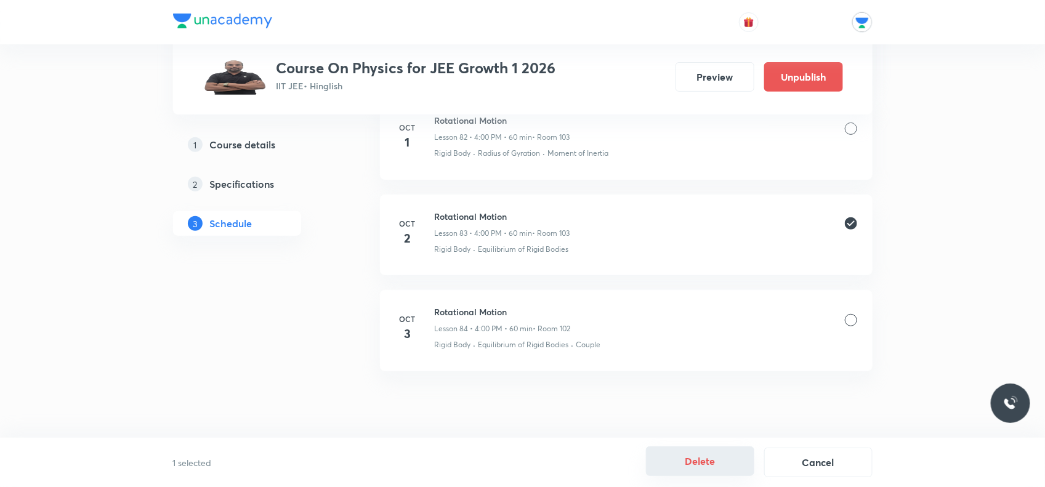
click at [724, 466] on button "Delete" at bounding box center [700, 461] width 108 height 30
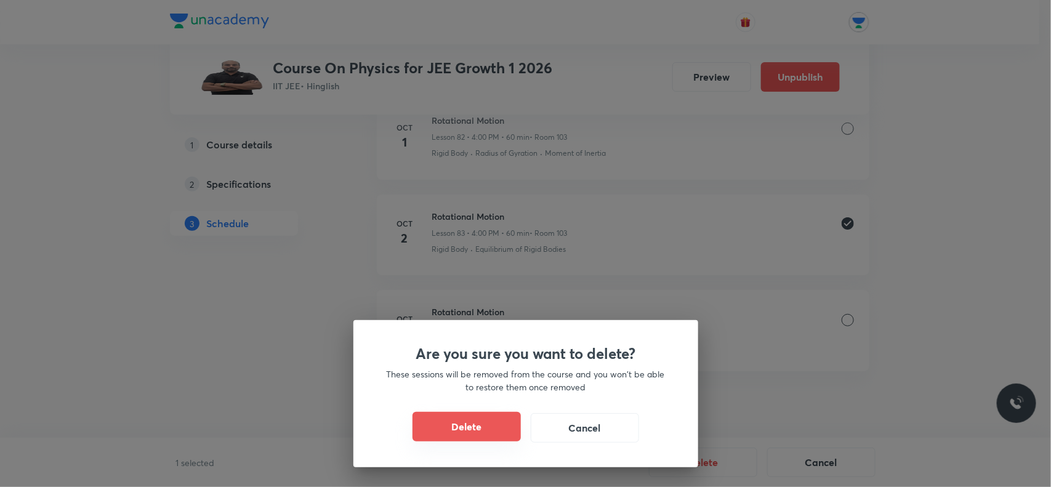
click at [484, 429] on button "Delete" at bounding box center [467, 427] width 108 height 30
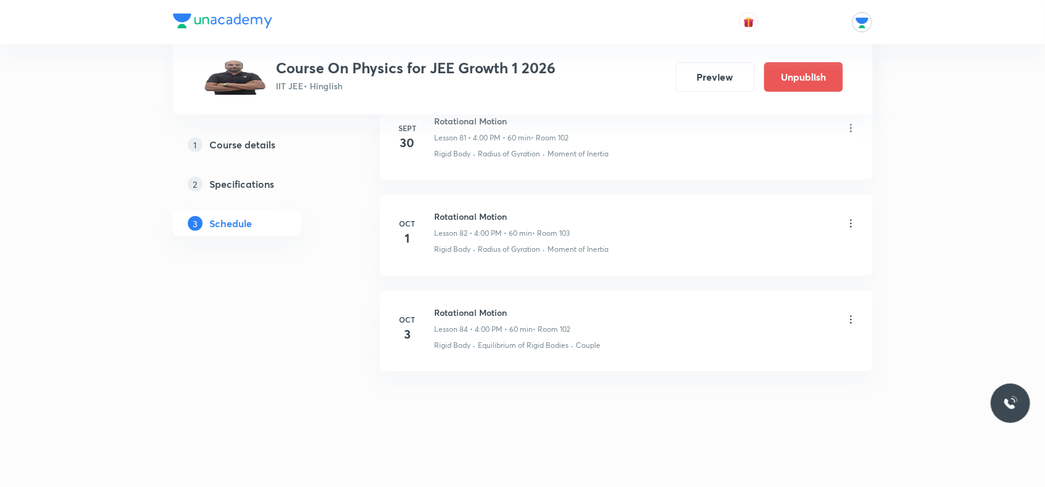
scroll to position [8461, 0]
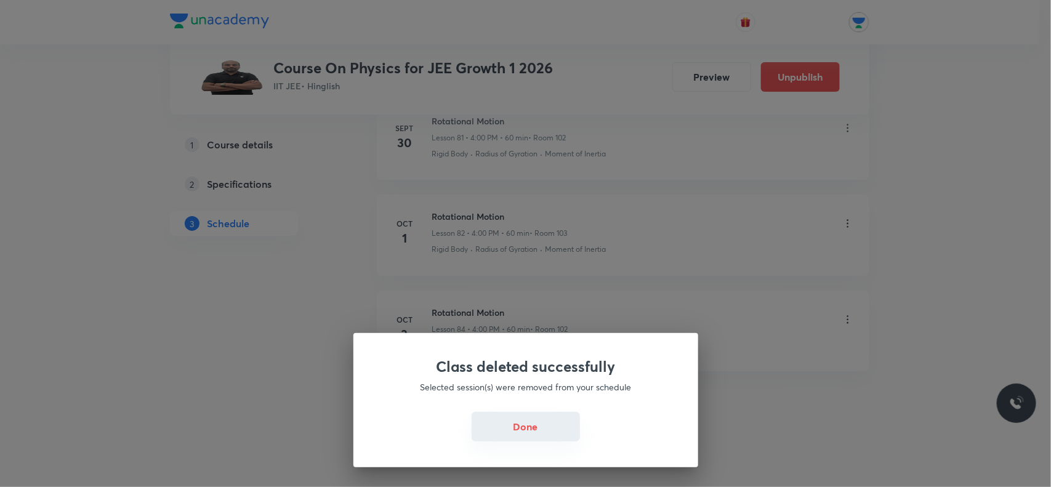
click at [546, 426] on button "Done" at bounding box center [526, 427] width 108 height 30
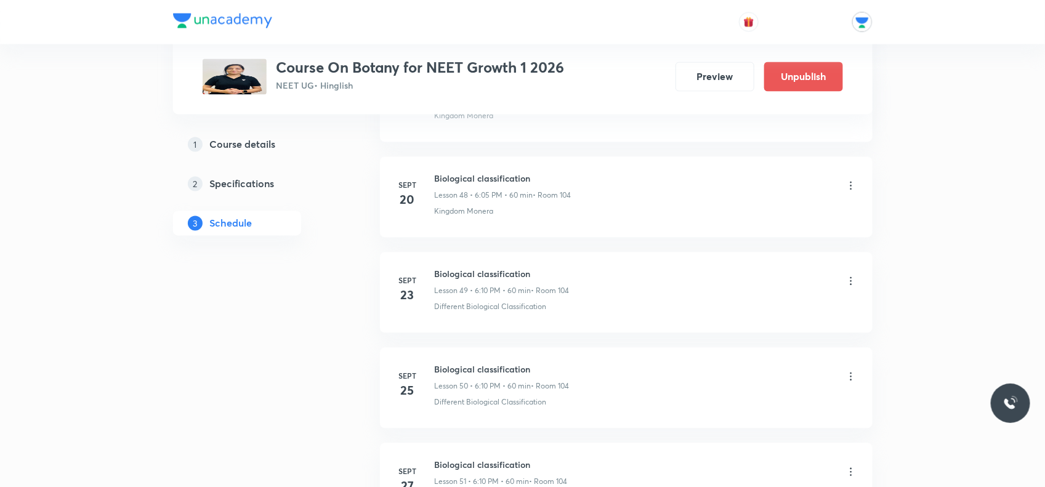
scroll to position [5602, 0]
click at [853, 284] on icon at bounding box center [851, 278] width 12 height 12
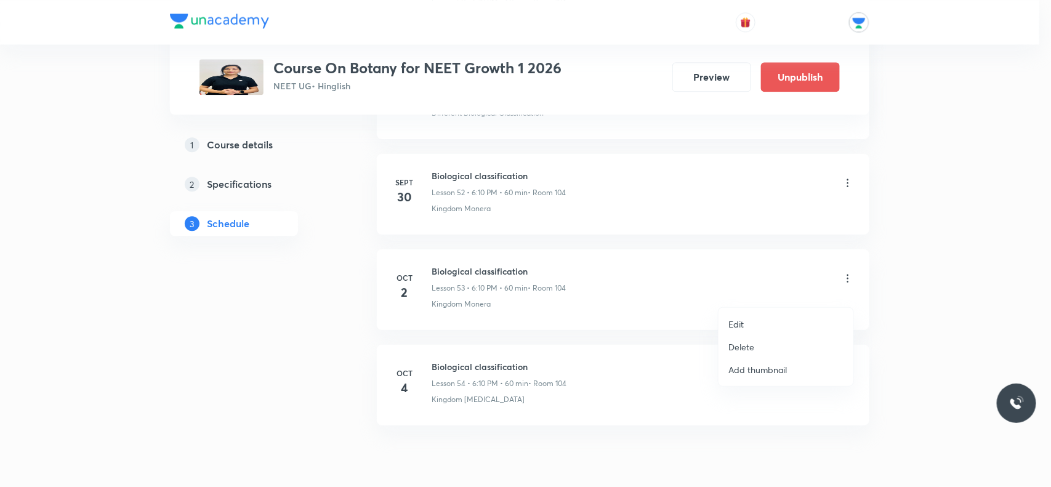
click at [749, 346] on p "Delete" at bounding box center [741, 347] width 26 height 13
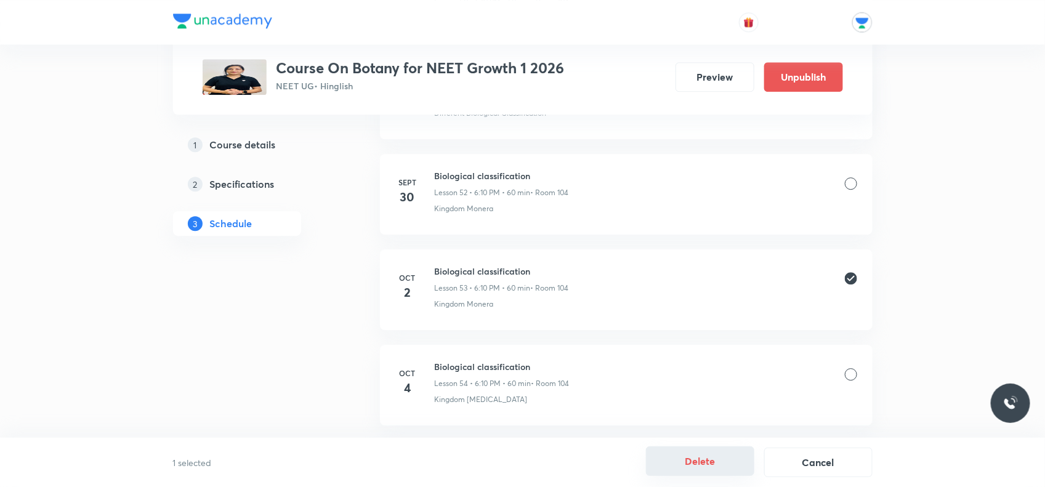
click at [669, 461] on button "Delete" at bounding box center [700, 461] width 108 height 30
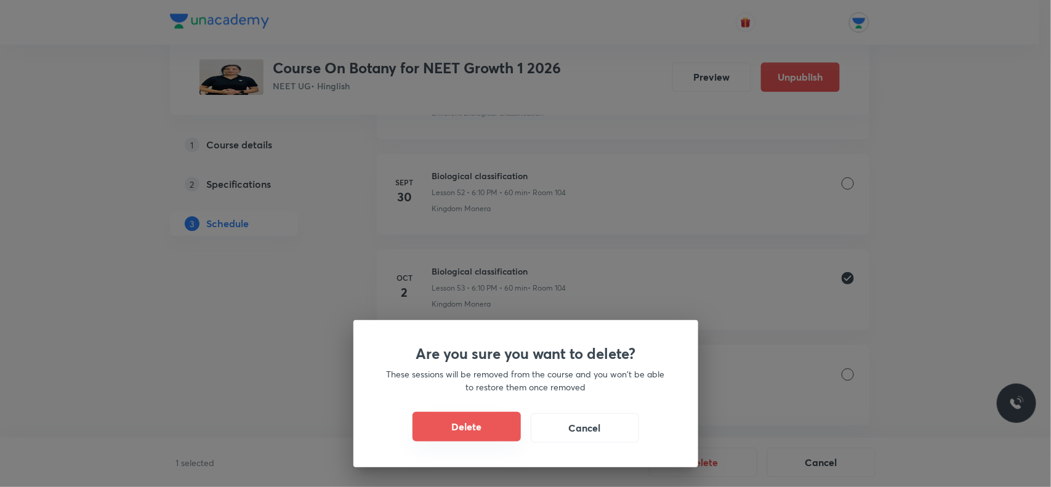
click at [499, 425] on button "Delete" at bounding box center [467, 427] width 108 height 30
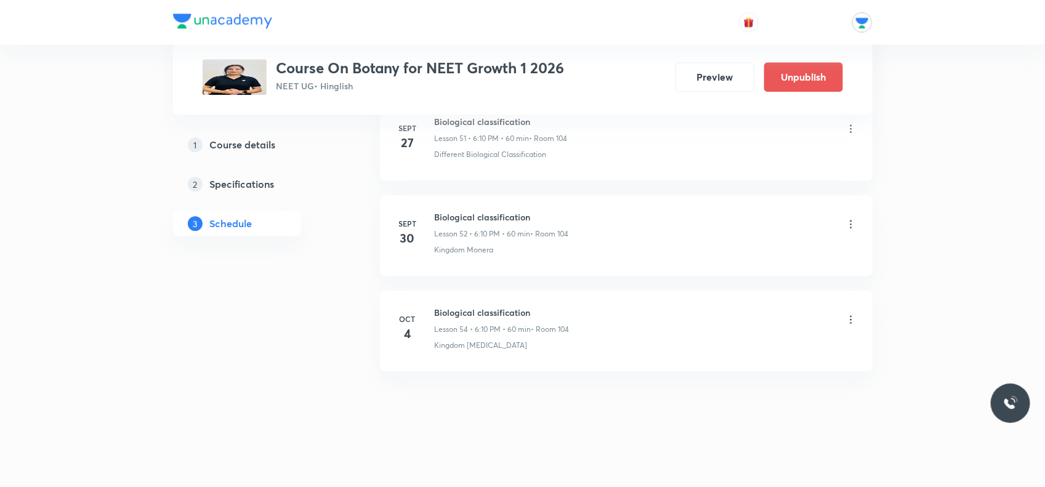
scroll to position [5575, 0]
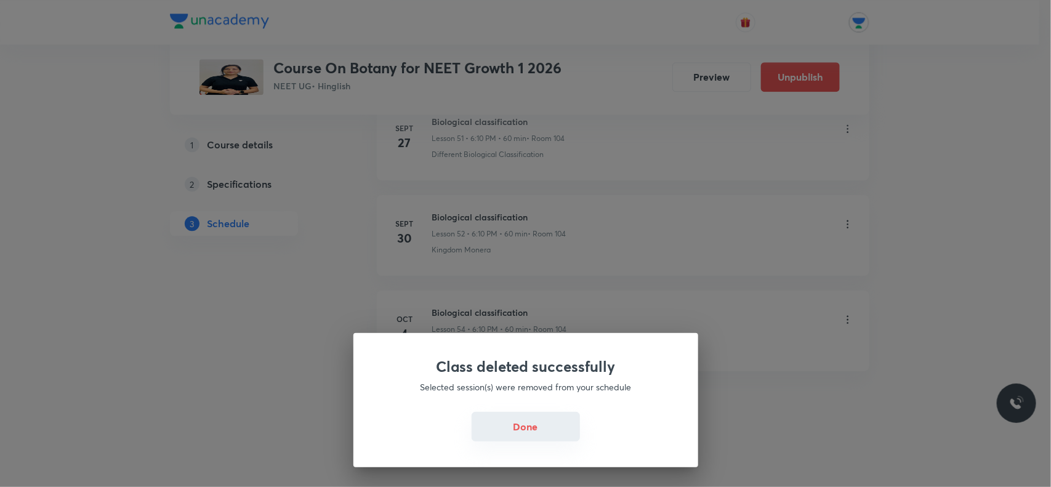
click at [525, 423] on button "Done" at bounding box center [526, 427] width 108 height 30
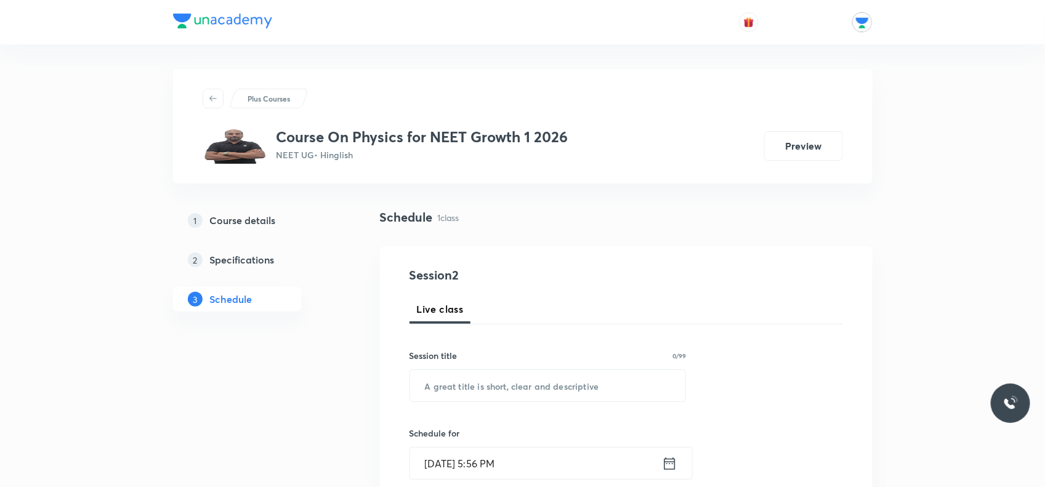
scroll to position [77, 0]
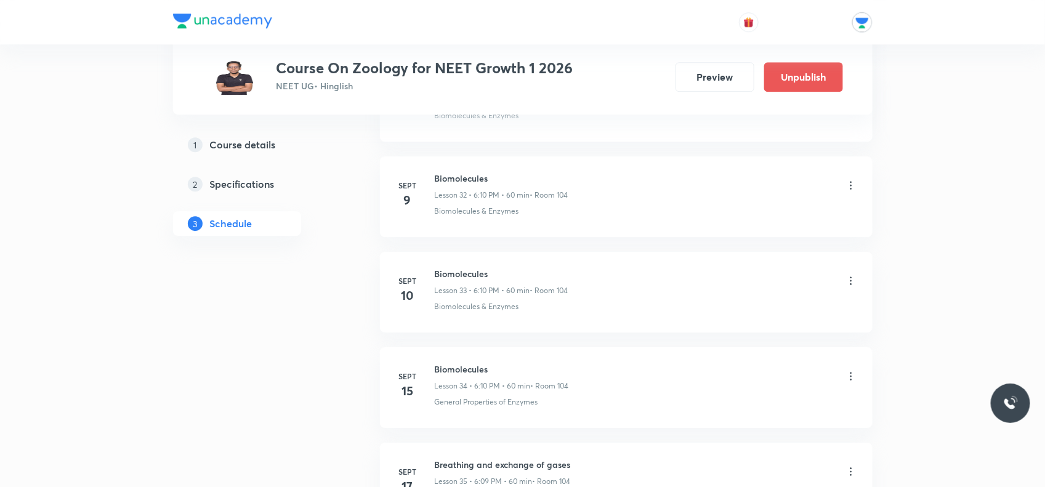
scroll to position [4329, 0]
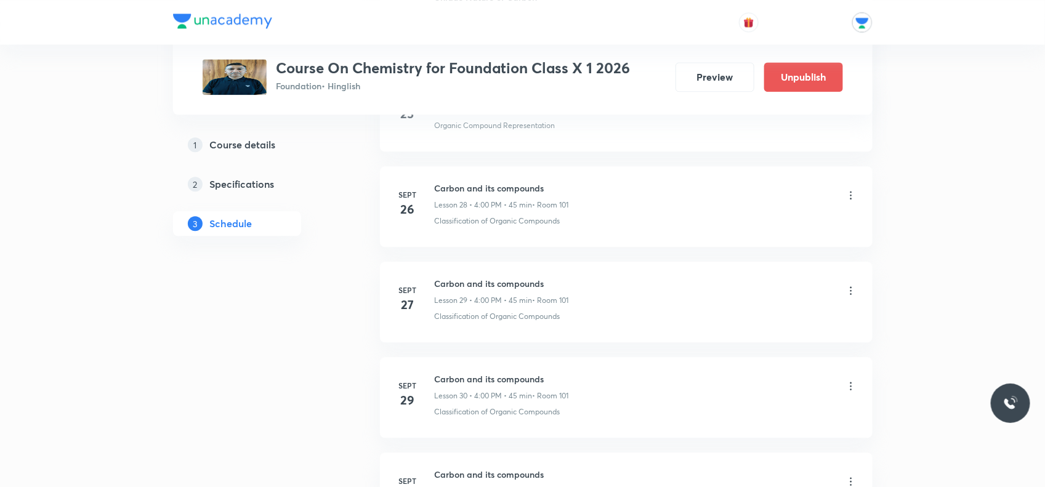
scroll to position [3767, 0]
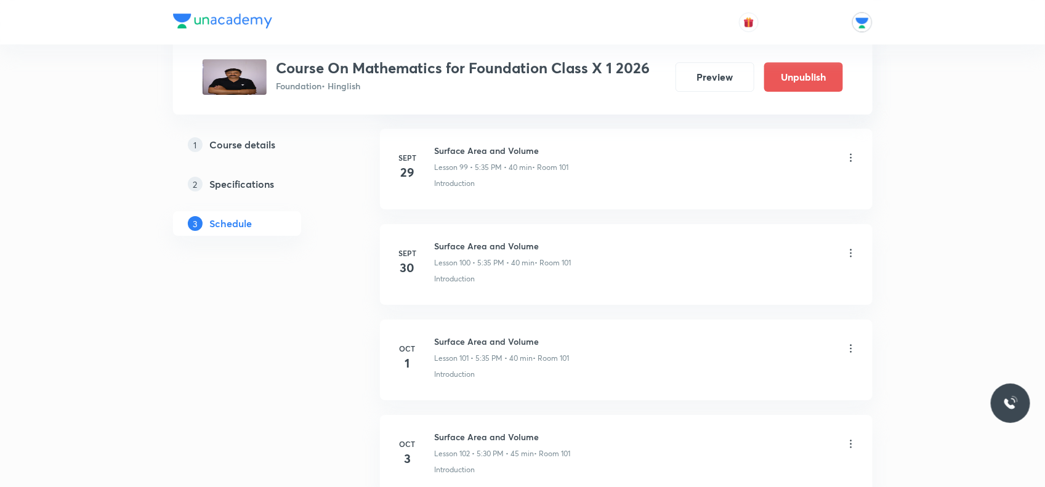
scroll to position [10362, 0]
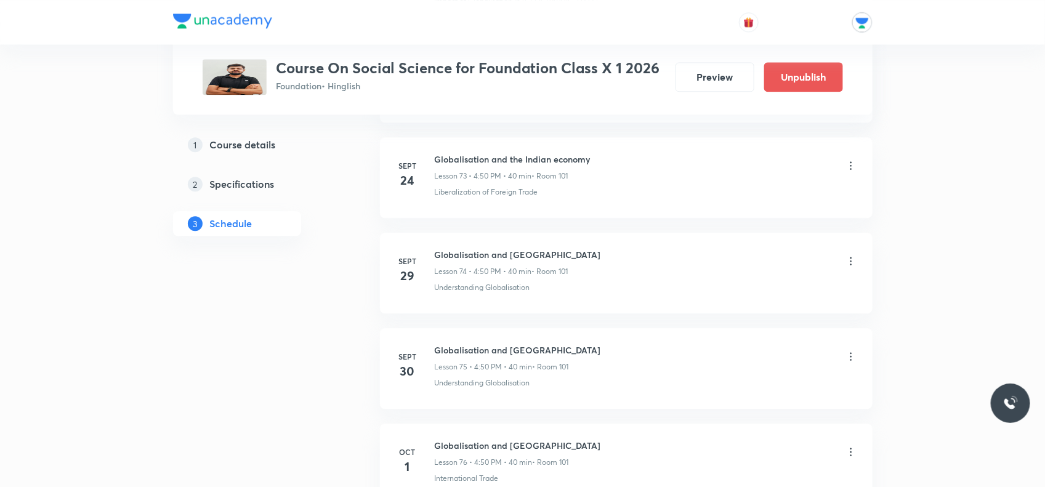
scroll to position [7777, 0]
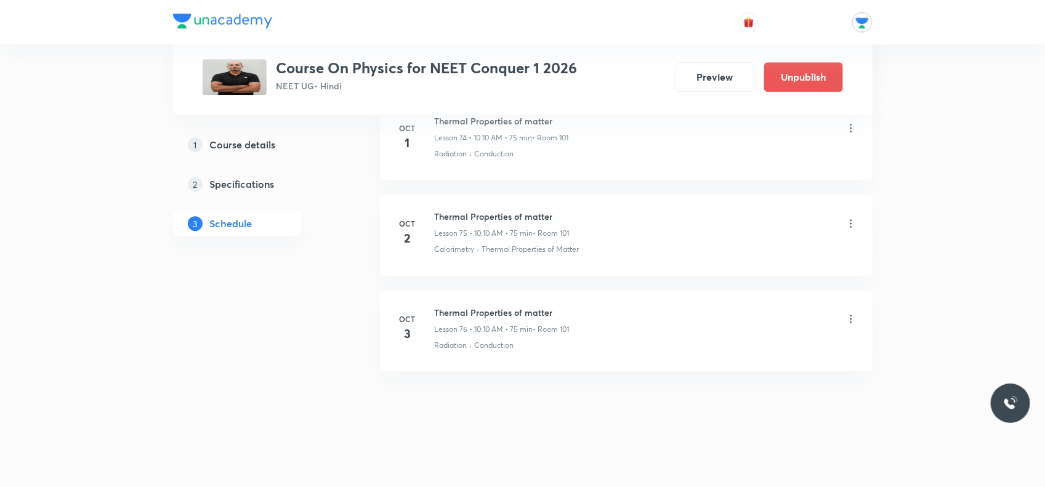
scroll to position [7828, 0]
click at [847, 222] on icon at bounding box center [851, 223] width 12 height 12
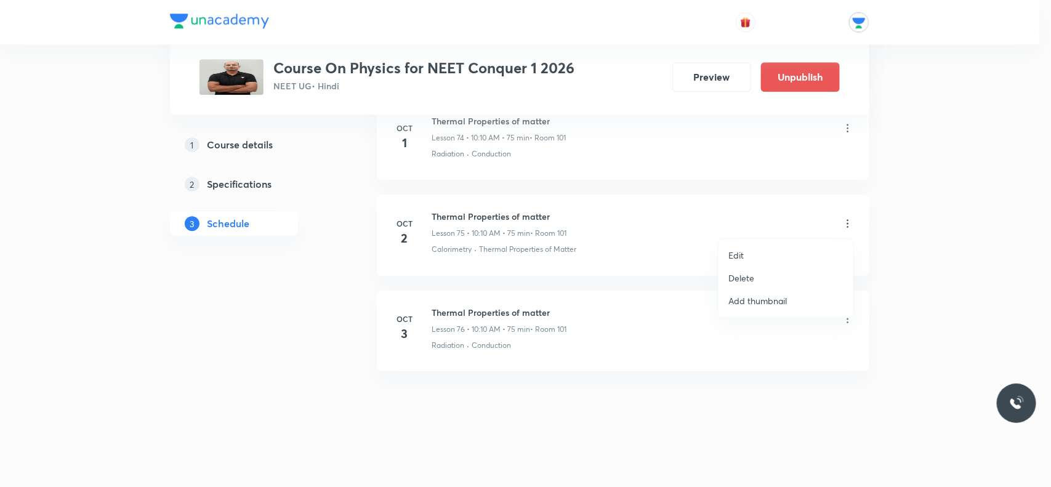
click at [739, 272] on p "Delete" at bounding box center [741, 278] width 26 height 13
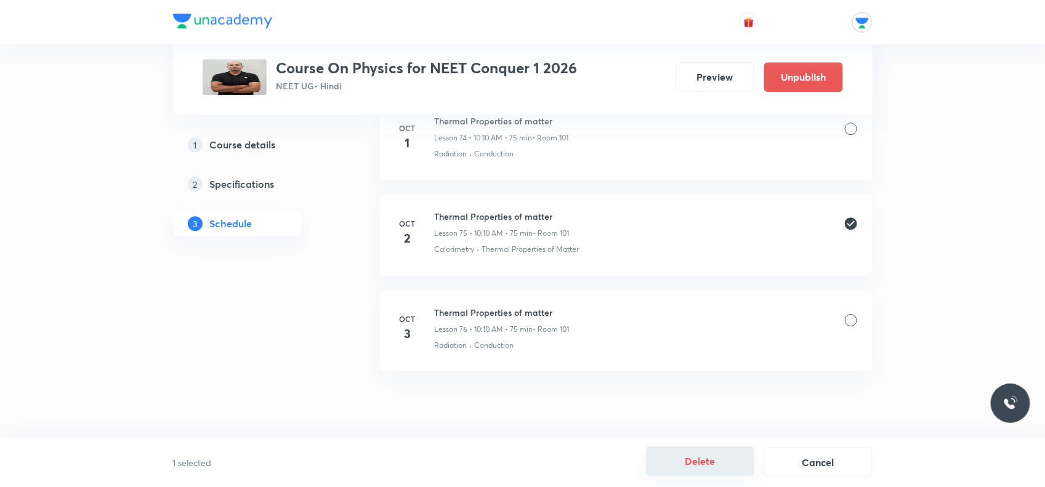
click at [681, 466] on button "Delete" at bounding box center [700, 461] width 108 height 30
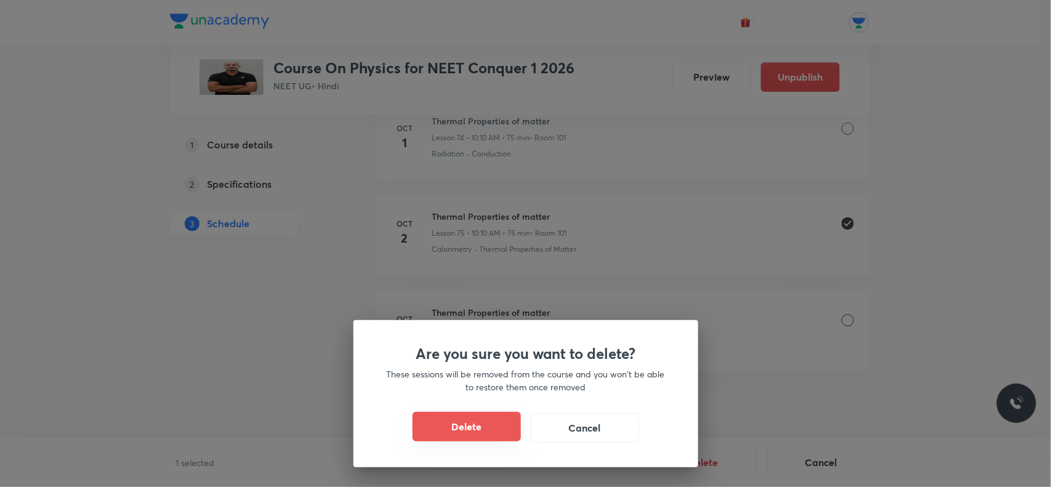
click at [474, 422] on button "Delete" at bounding box center [467, 427] width 108 height 30
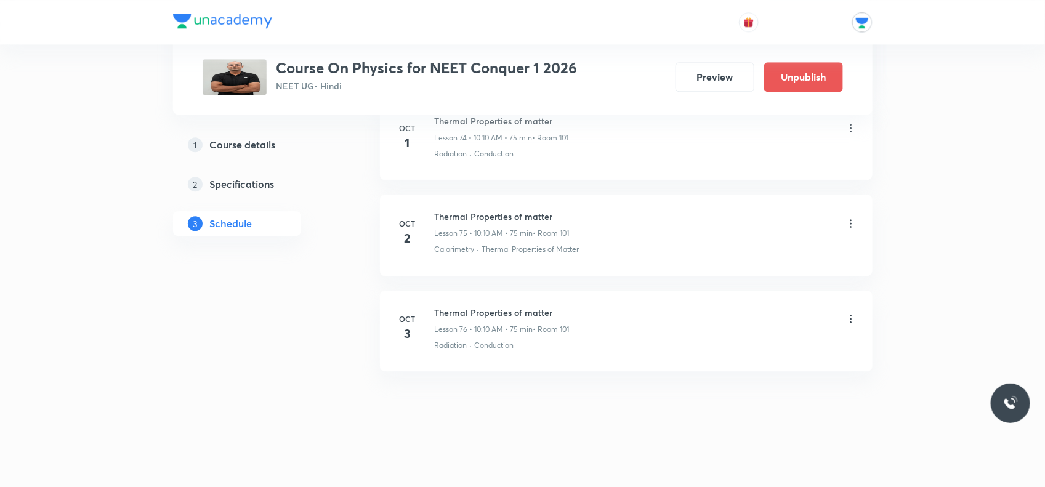
scroll to position [7732, 0]
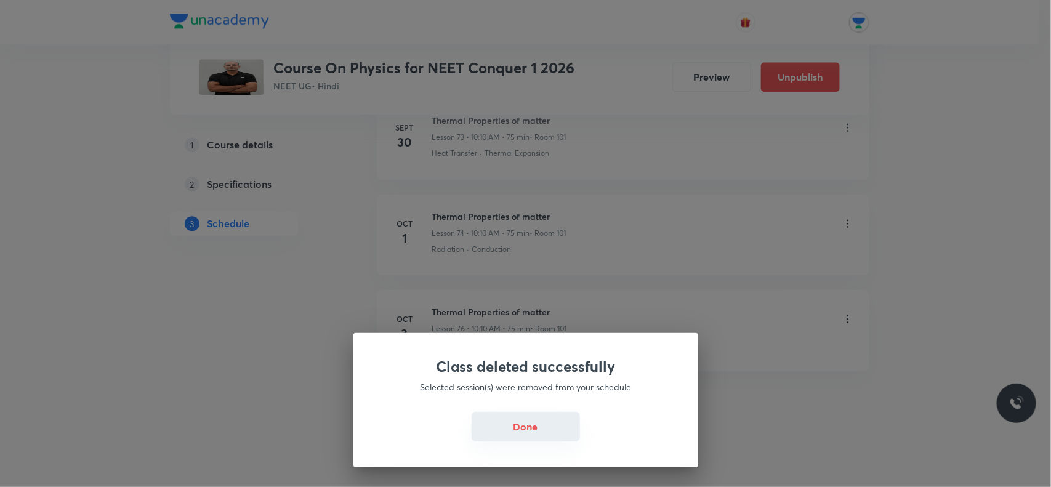
click at [502, 426] on button "Done" at bounding box center [526, 427] width 108 height 30
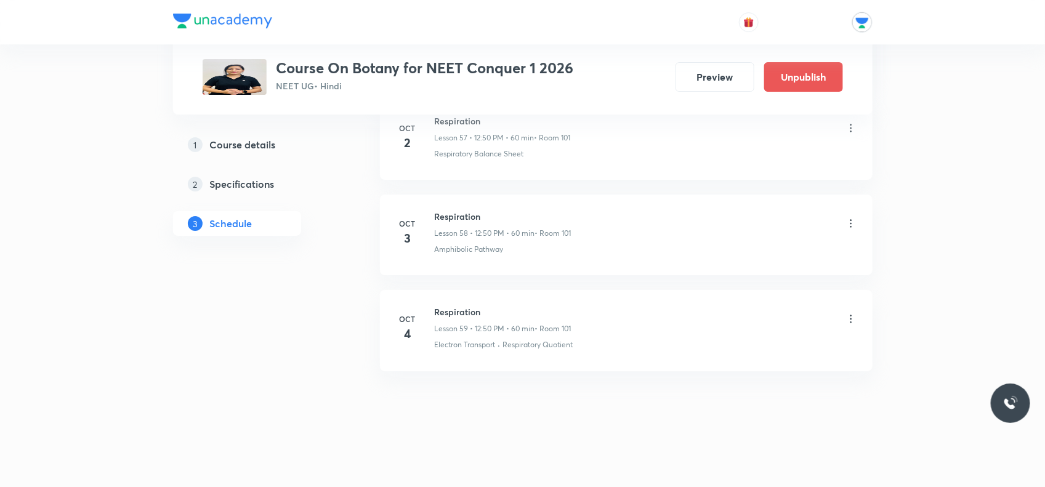
scroll to position [6071, 0]
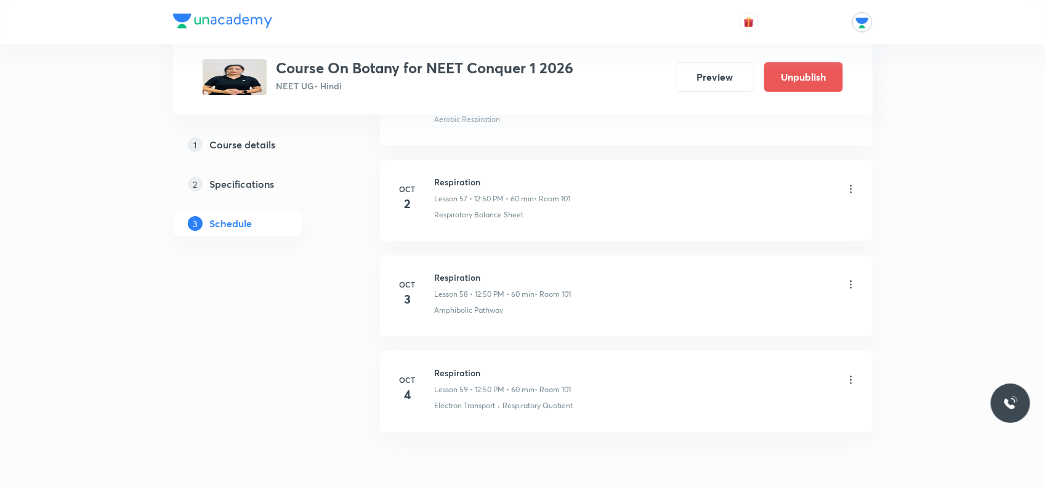
click at [850, 193] on icon at bounding box center [851, 189] width 2 height 8
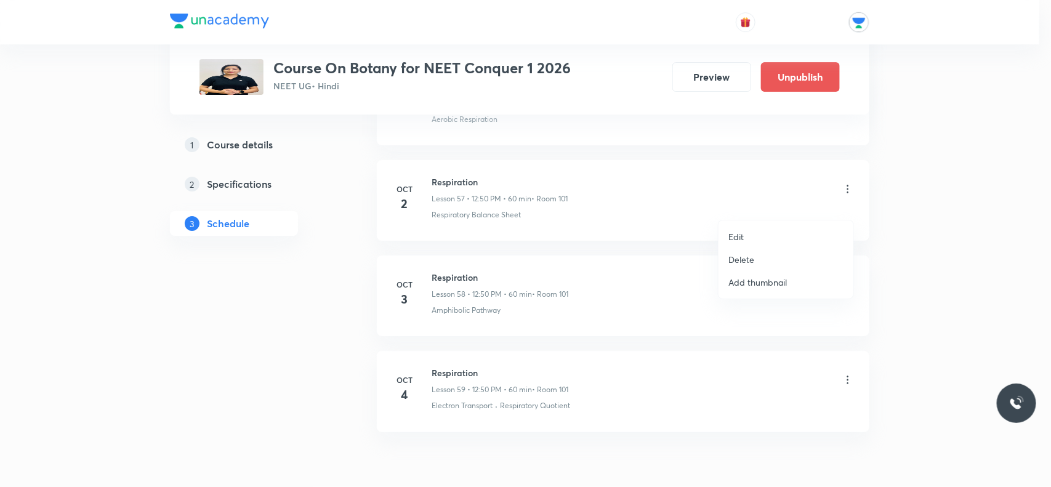
click at [779, 259] on li "Delete" at bounding box center [786, 259] width 135 height 23
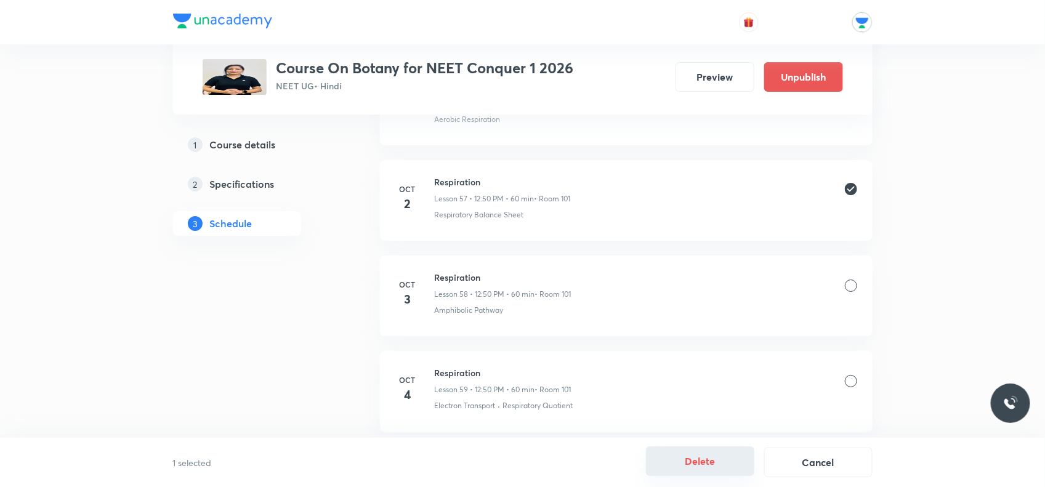
click at [716, 467] on button "Delete" at bounding box center [700, 461] width 108 height 30
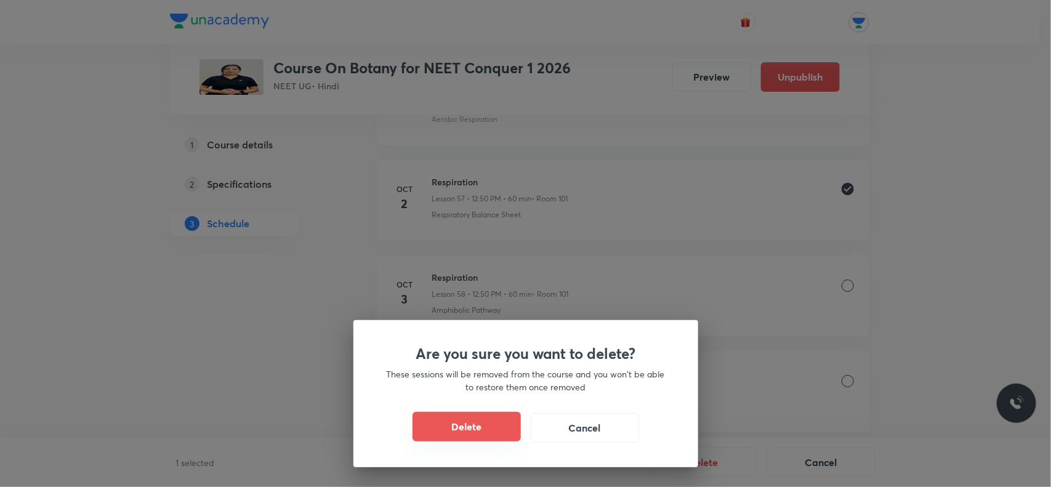
click at [444, 421] on button "Delete" at bounding box center [467, 427] width 108 height 30
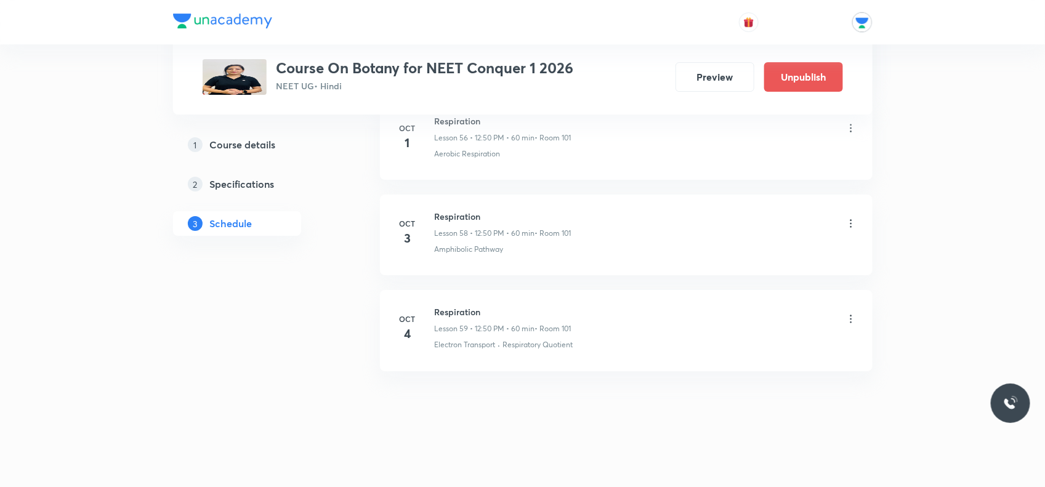
scroll to position [6053, 0]
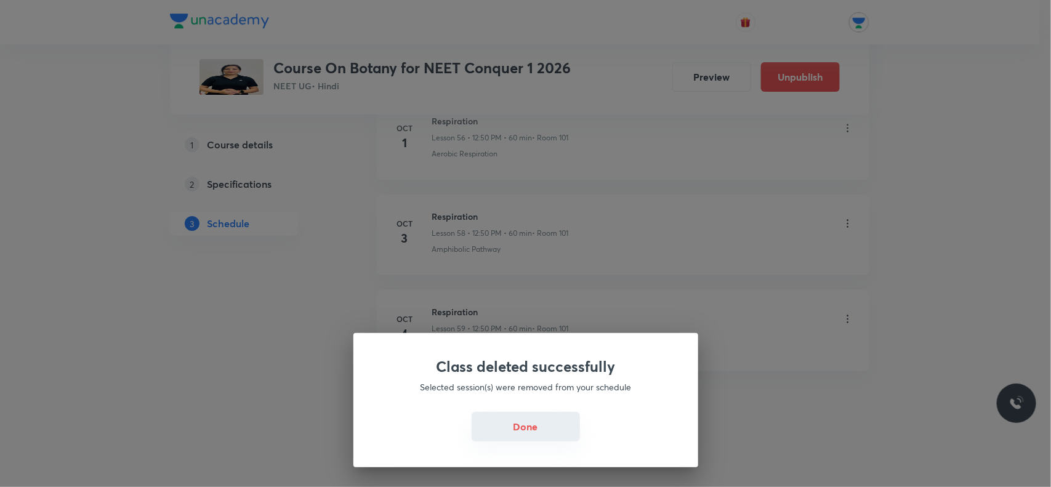
click at [496, 419] on button "Done" at bounding box center [526, 427] width 108 height 30
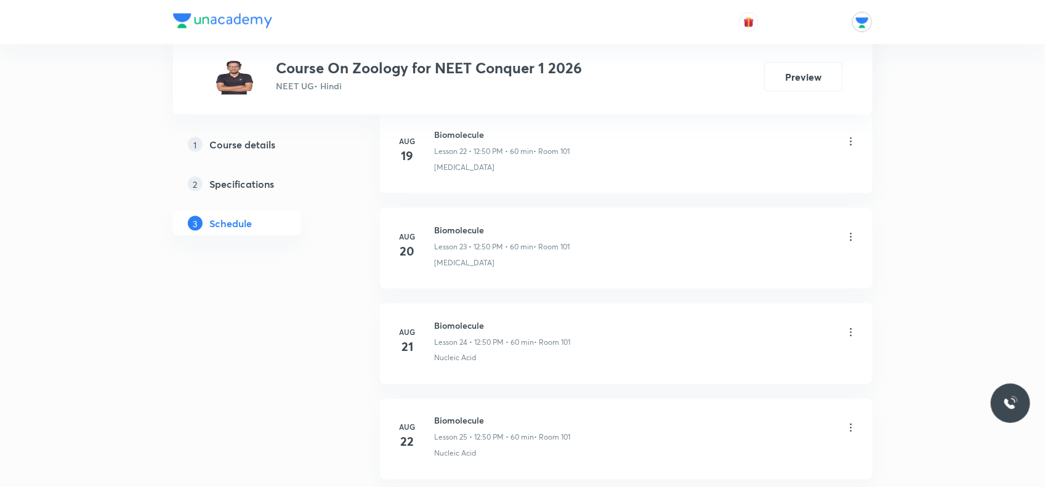
scroll to position [2990, 0]
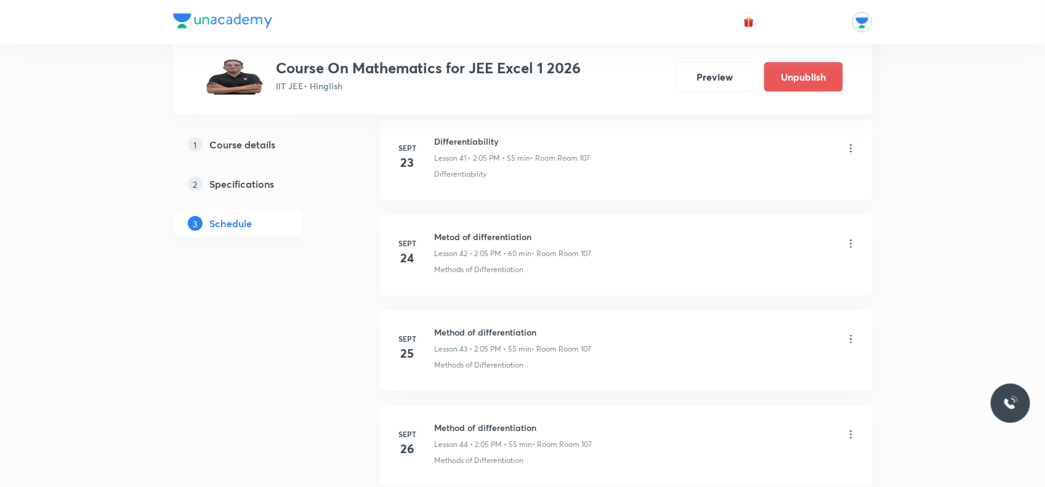
scroll to position [5097, 0]
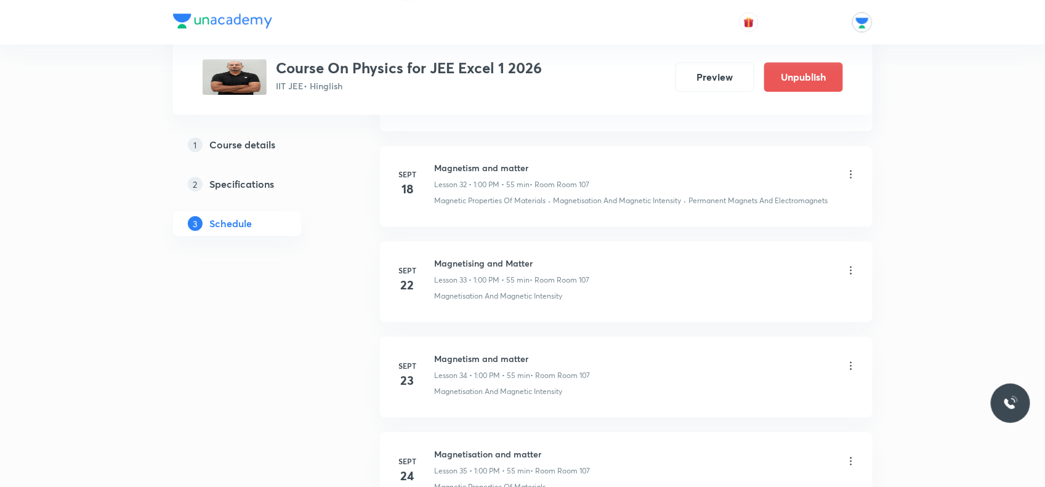
scroll to position [4643, 0]
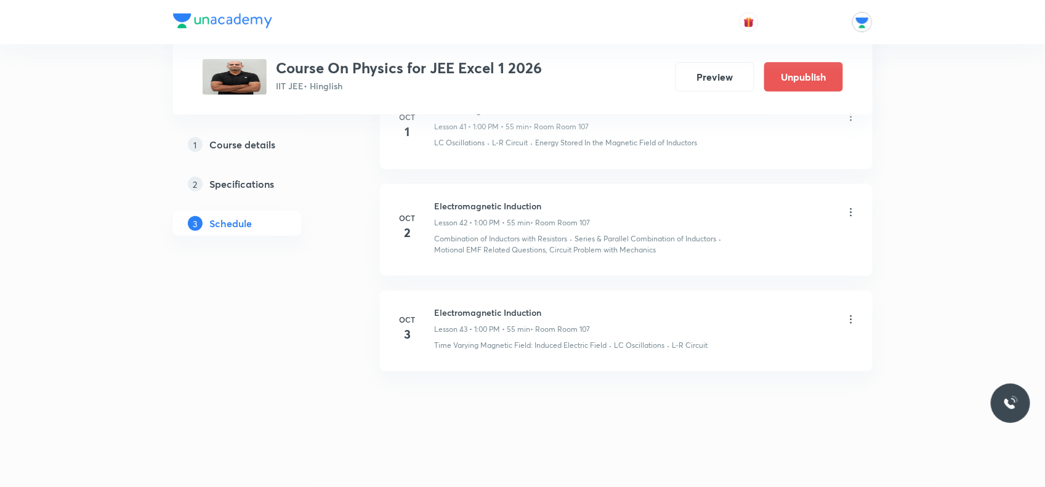
click at [848, 214] on icon at bounding box center [851, 212] width 12 height 12
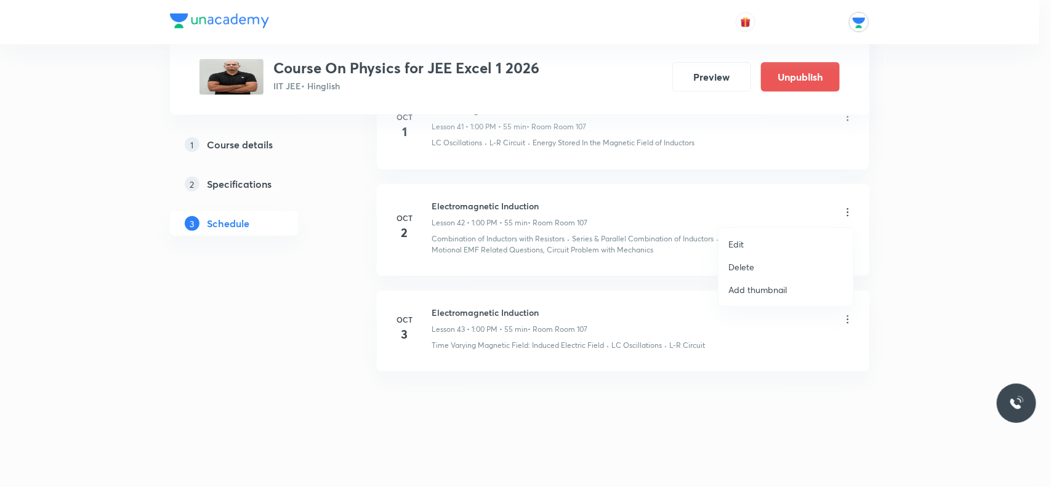
click at [745, 259] on li "Delete" at bounding box center [786, 267] width 135 height 23
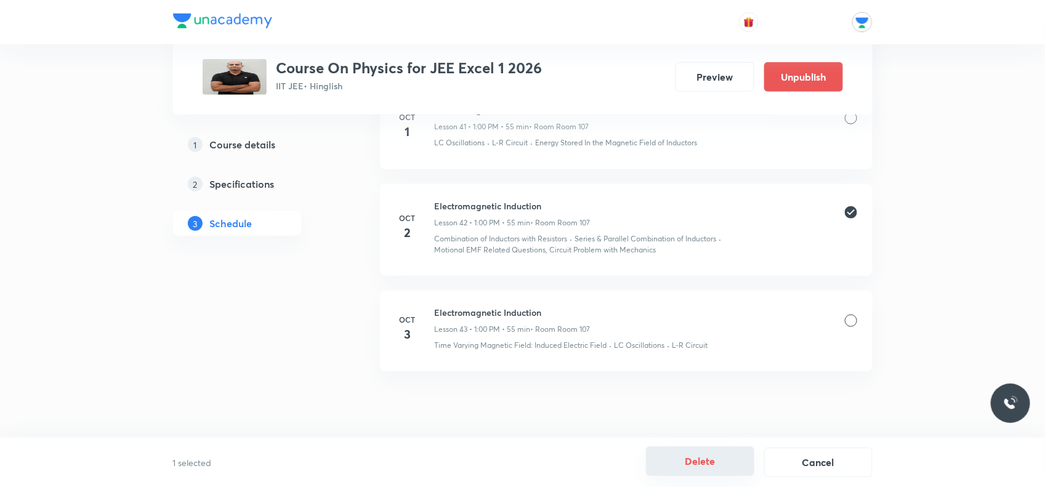
click at [706, 465] on button "Delete" at bounding box center [700, 461] width 108 height 30
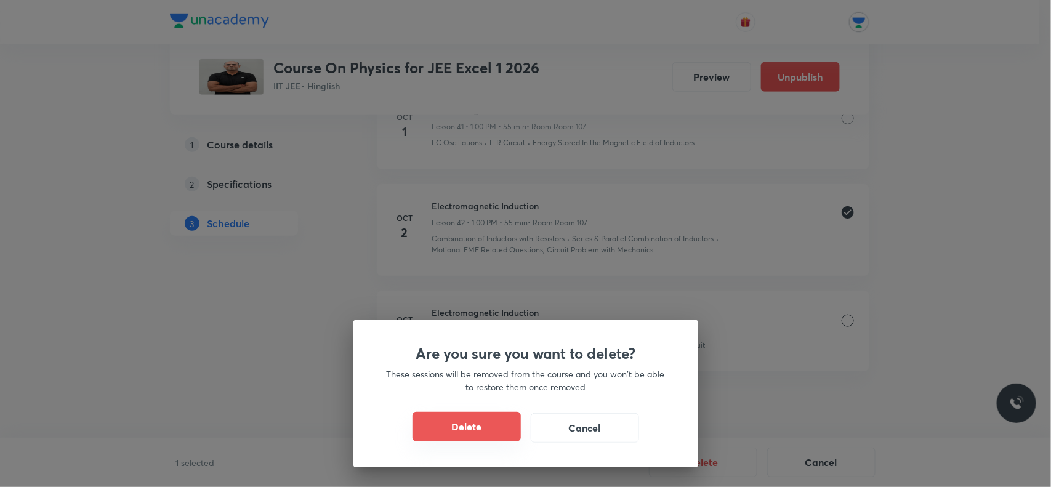
click at [485, 425] on button "Delete" at bounding box center [467, 427] width 108 height 30
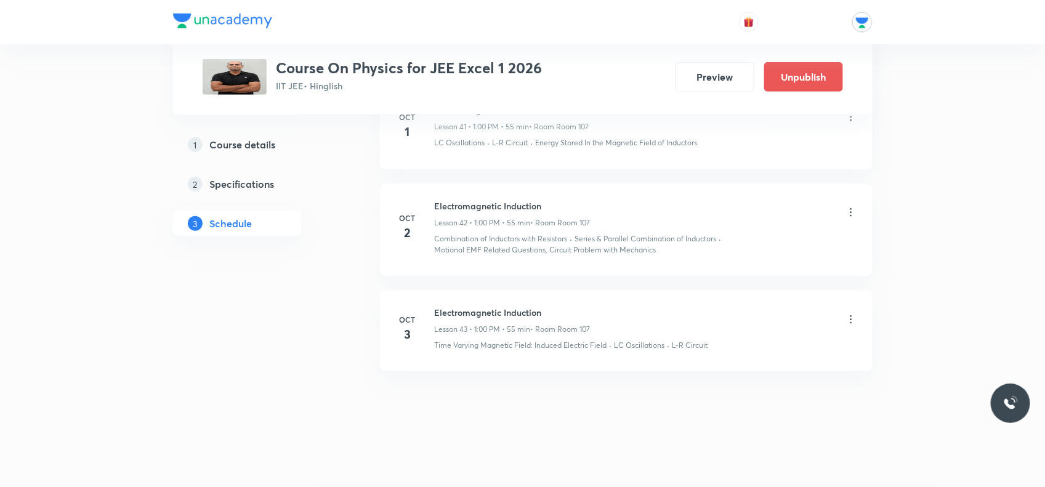
scroll to position [4536, 0]
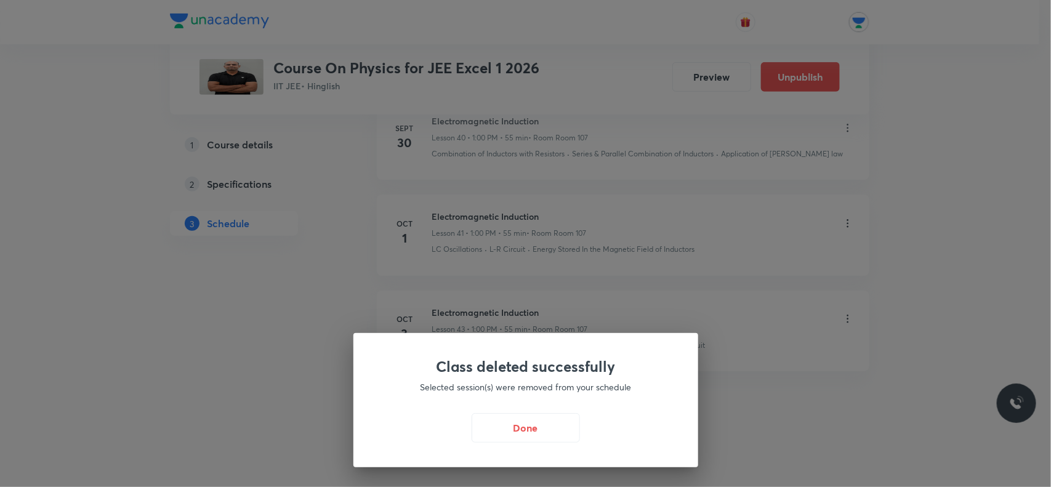
click at [506, 417] on button "Done" at bounding box center [526, 428] width 108 height 30
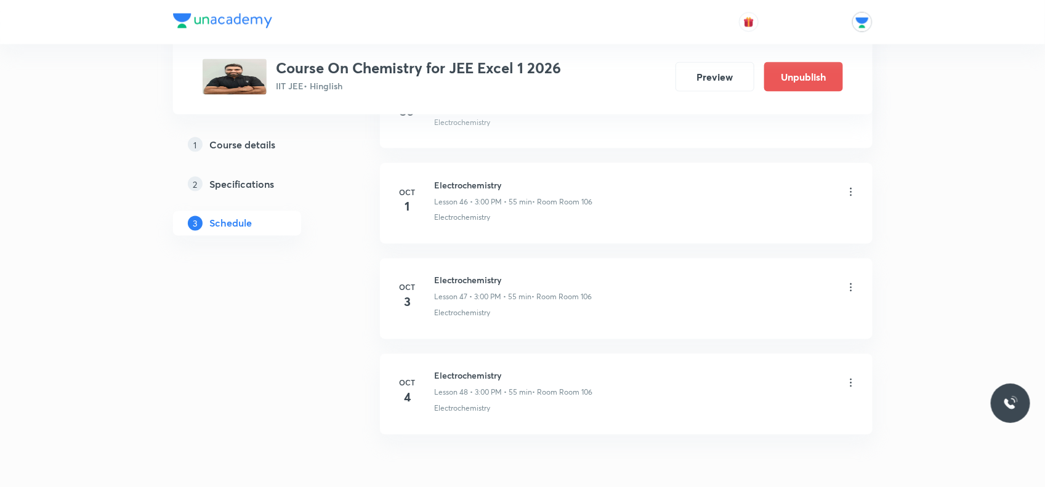
scroll to position [5095, 0]
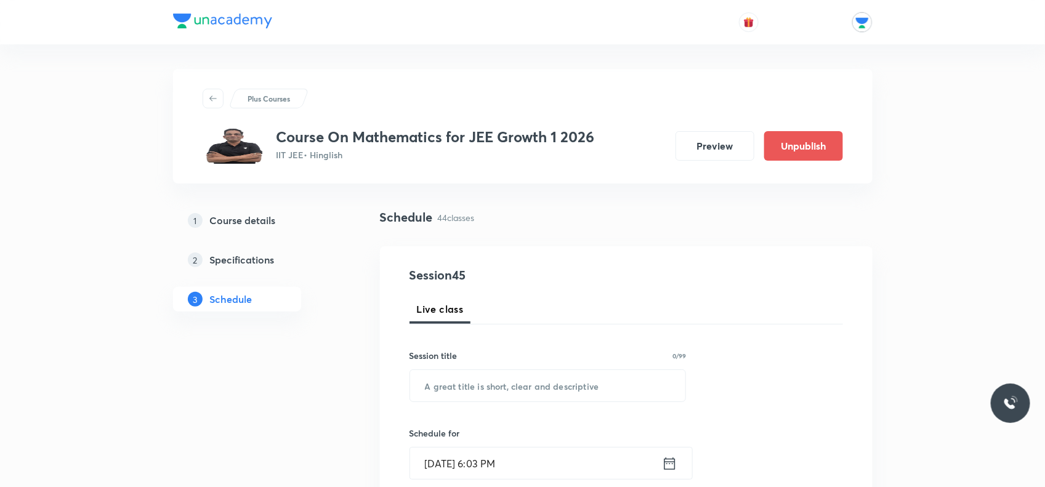
drag, startPoint x: 0, startPoint y: 0, endPoint x: 342, endPoint y: 285, distance: 445.1
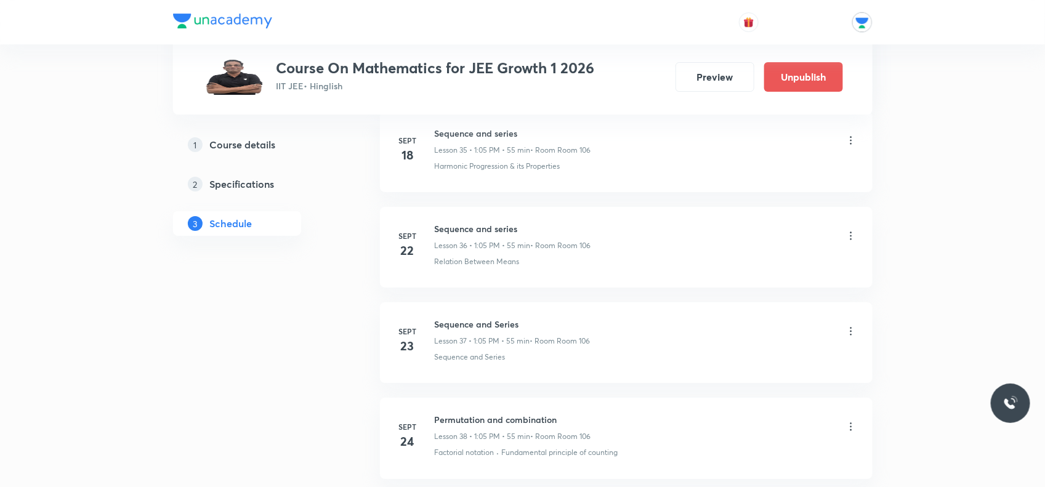
scroll to position [4714, 0]
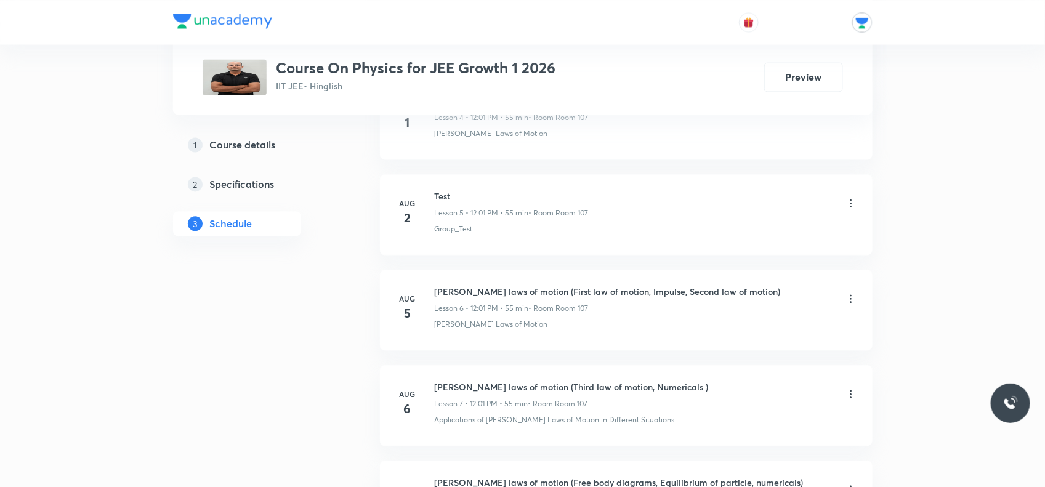
scroll to position [4343, 0]
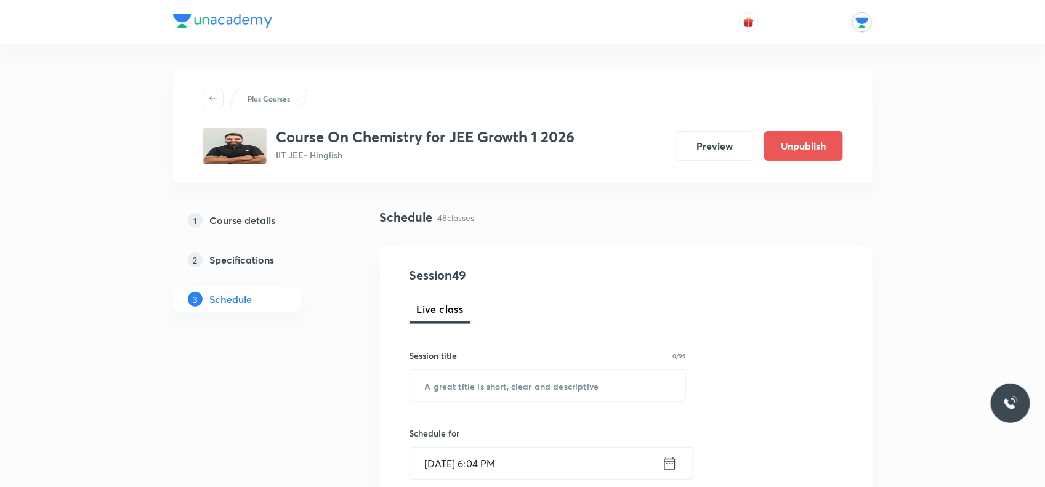
drag, startPoint x: 0, startPoint y: 0, endPoint x: 349, endPoint y: 321, distance: 474.2
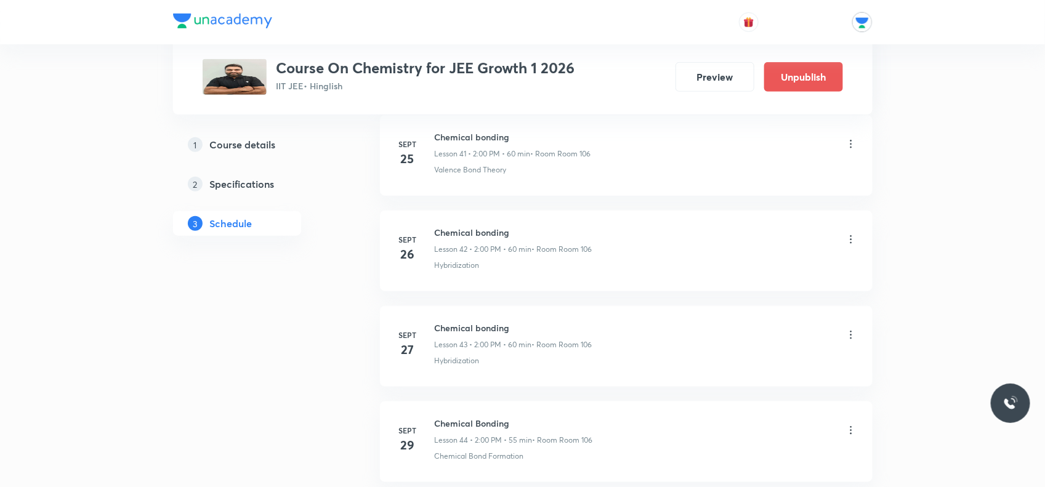
scroll to position [5097, 0]
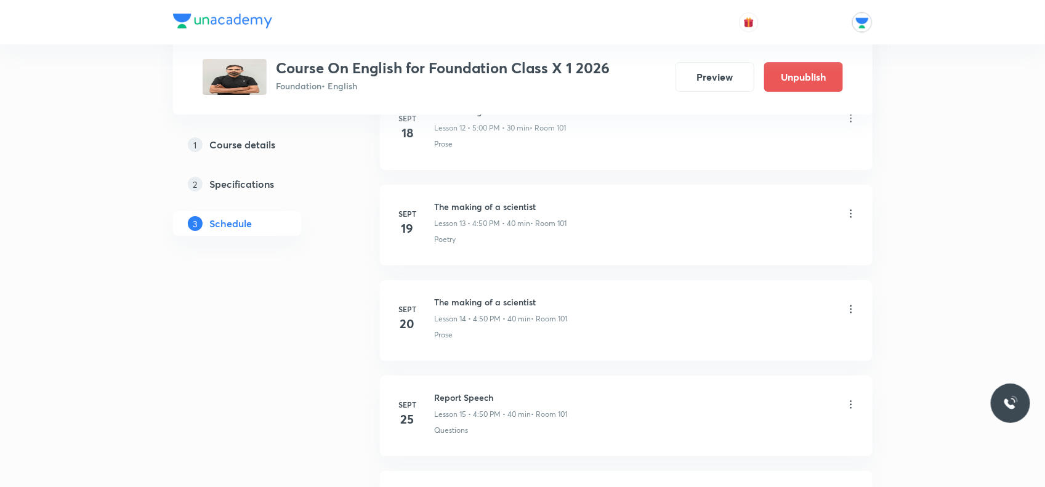
scroll to position [2320, 0]
